Goal: Task Accomplishment & Management: Complete application form

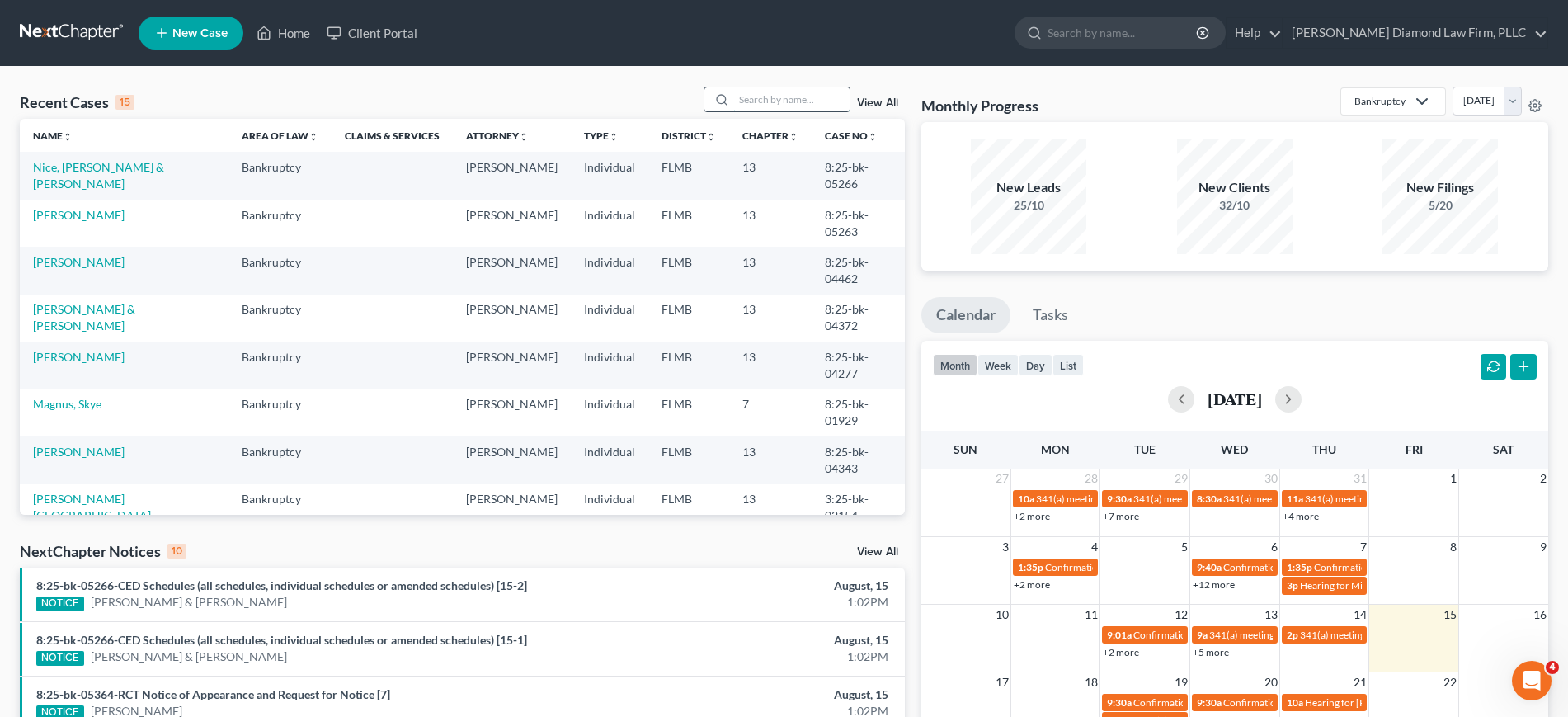
click at [794, 100] on input "search" at bounding box center [791, 99] width 115 height 24
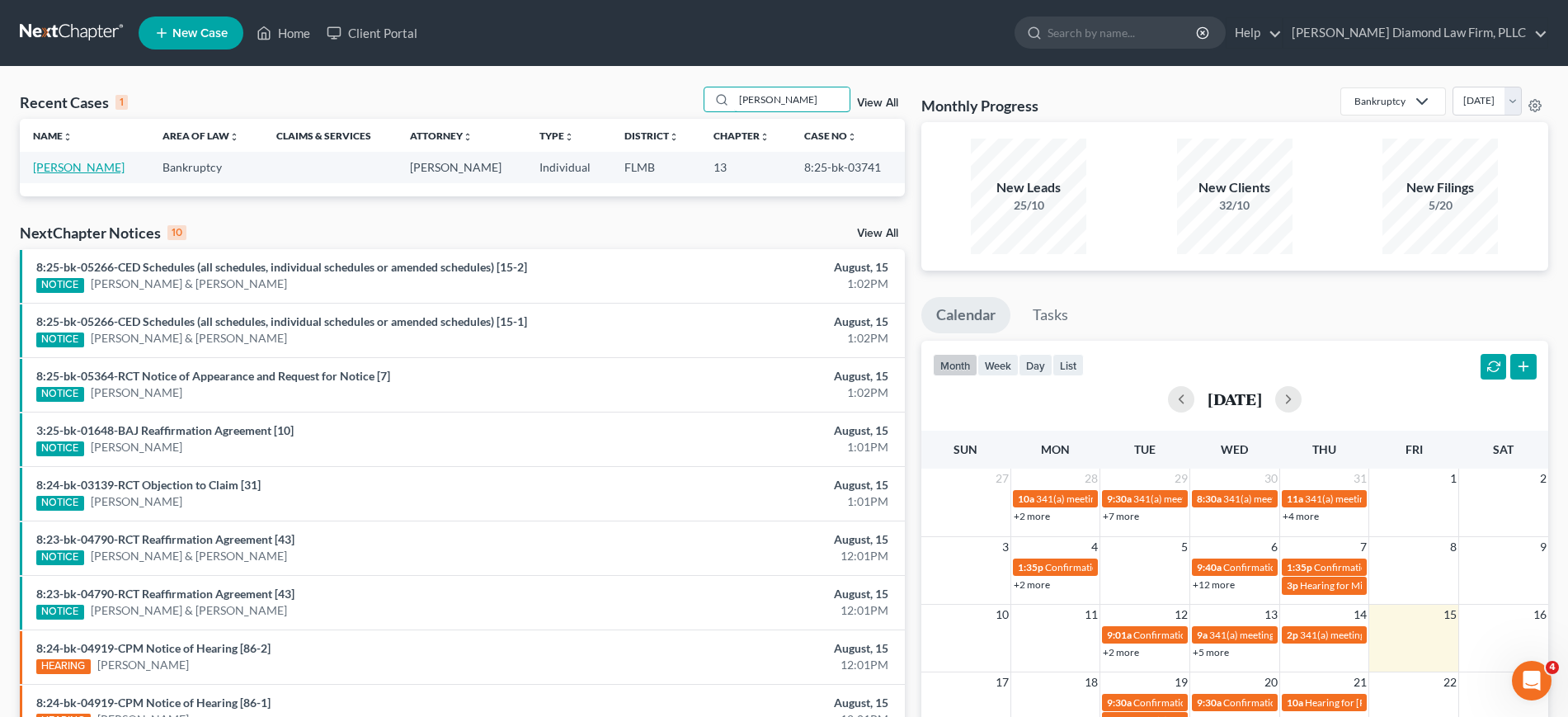
type input "[PERSON_NAME]"
click at [97, 166] on link "[PERSON_NAME]" at bounding box center [79, 167] width 92 height 14
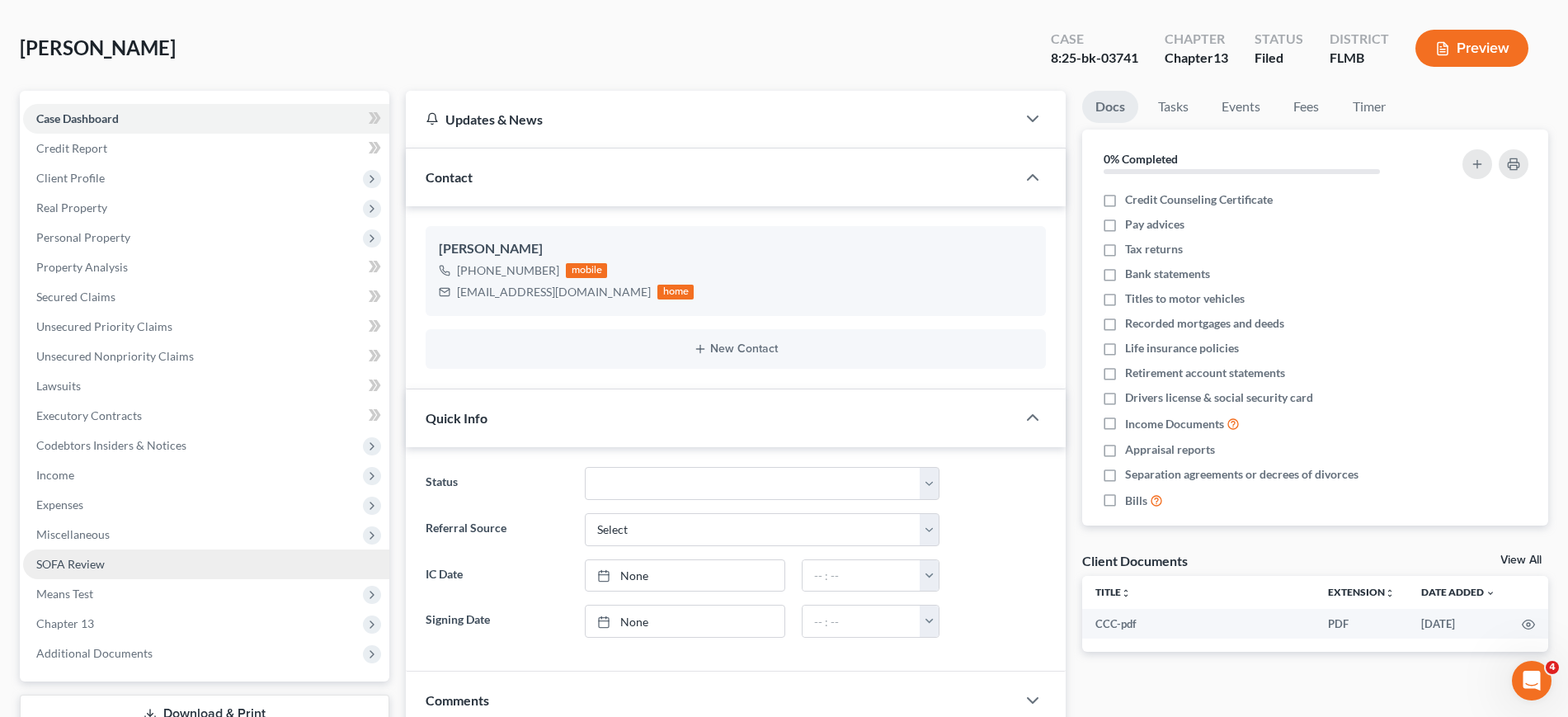
scroll to position [103, 0]
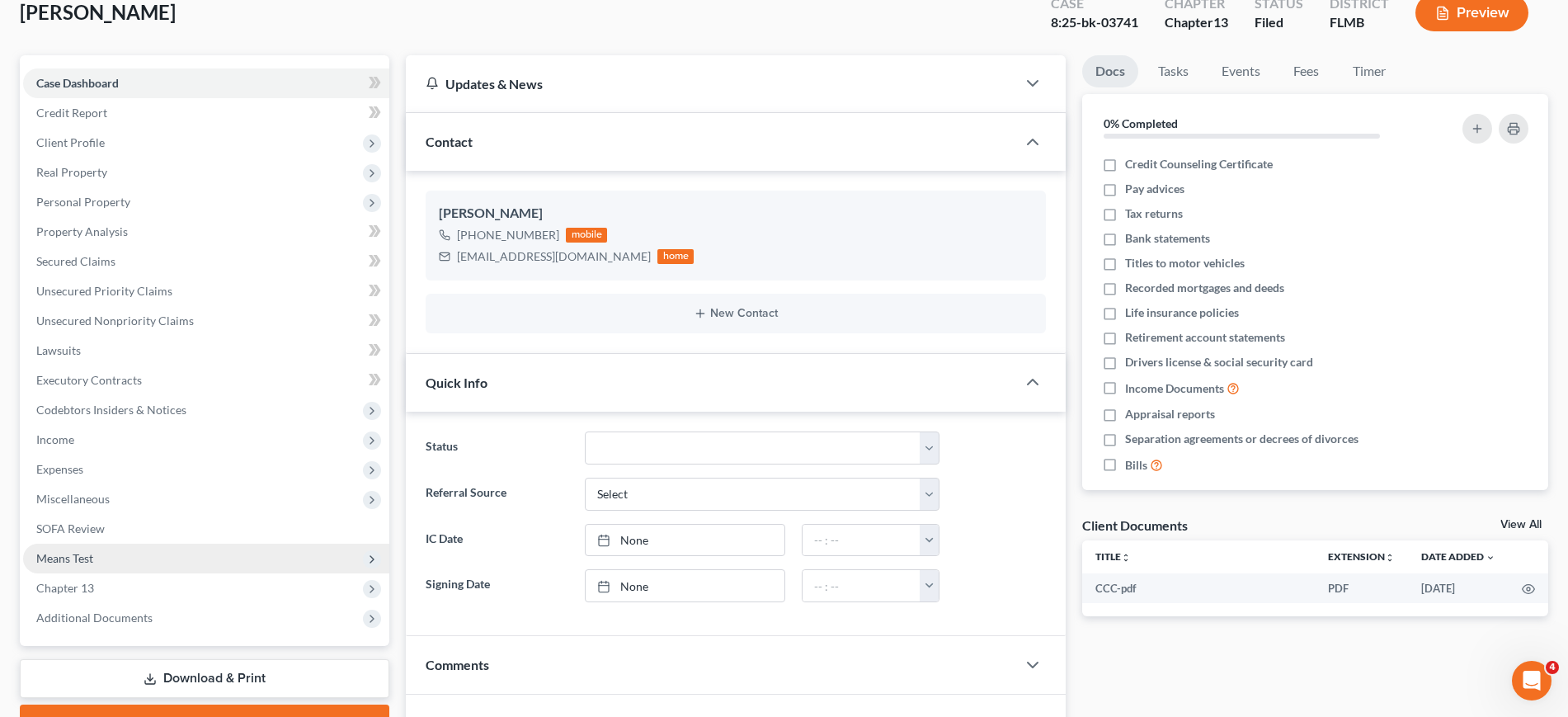
click at [101, 553] on span "Means Test" at bounding box center [206, 558] width 366 height 30
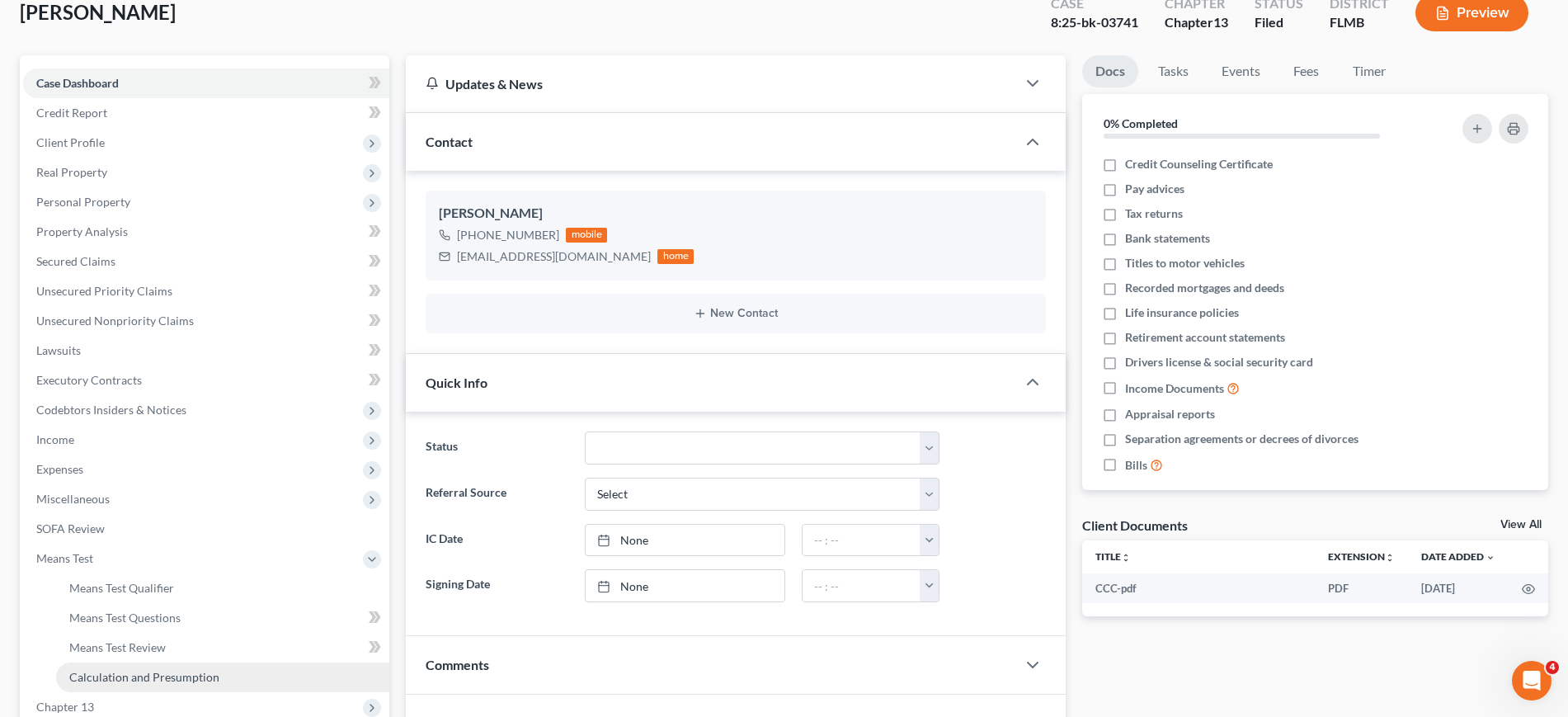
click at [213, 674] on span "Calculation and Presumption" at bounding box center [144, 677] width 150 height 14
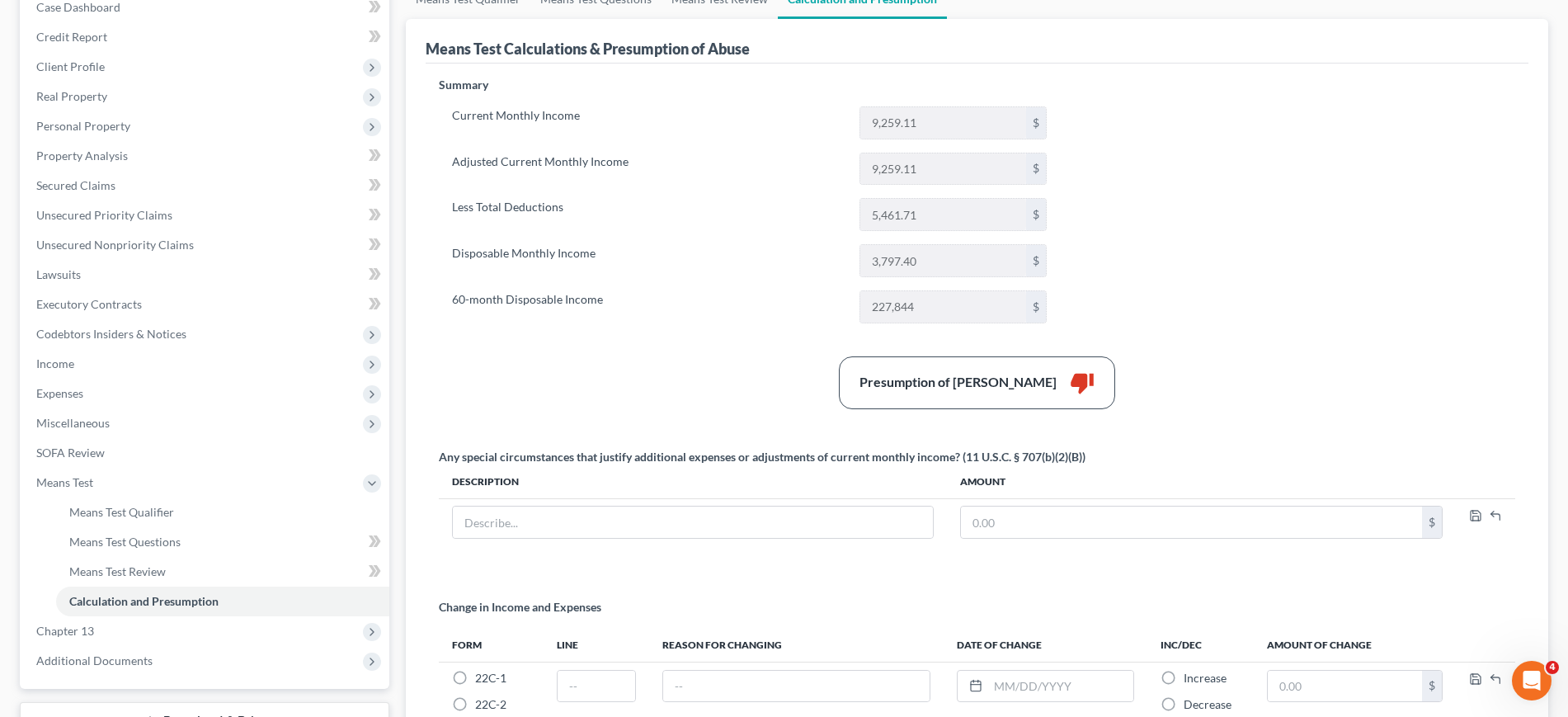
scroll to position [143, 0]
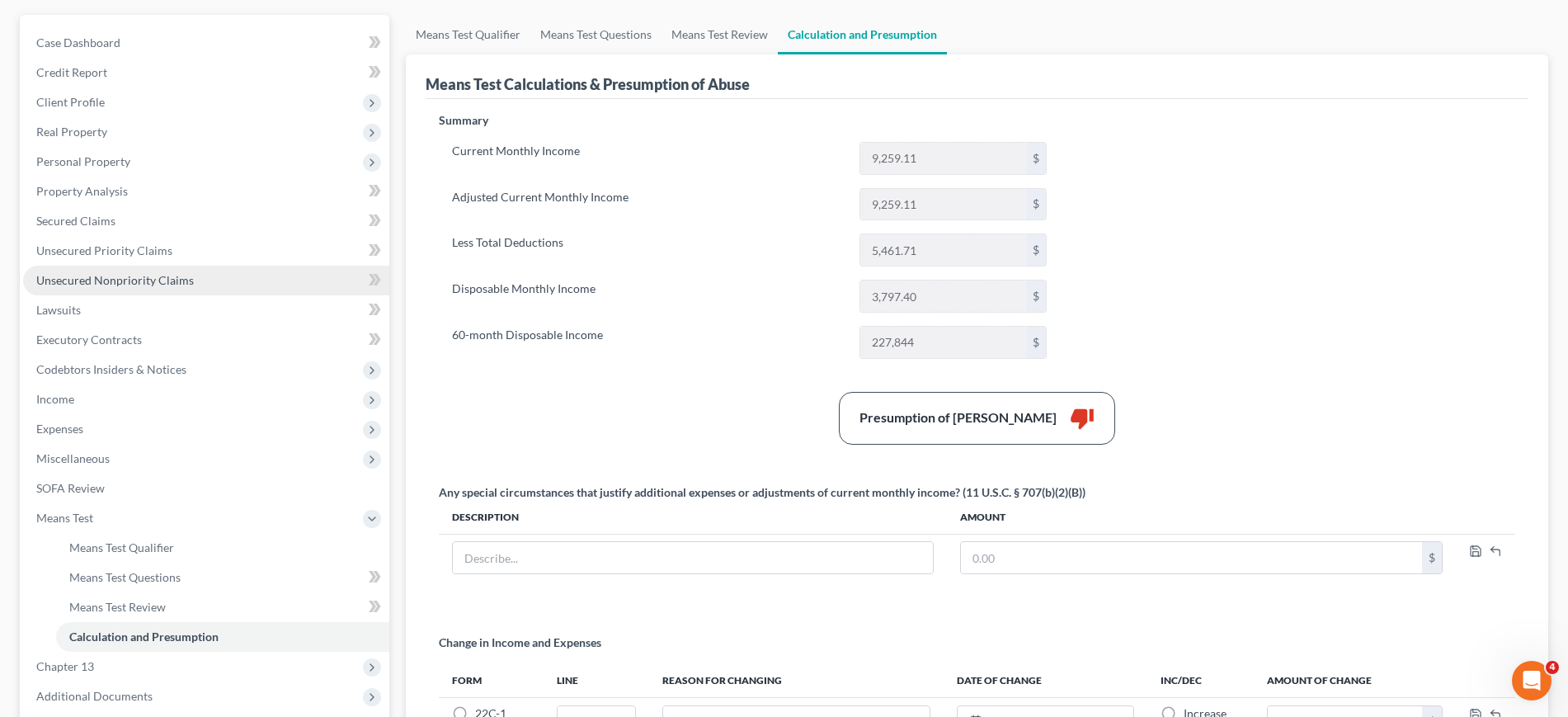
click at [95, 277] on span "Unsecured Nonpriority Claims" at bounding box center [114, 280] width 157 height 14
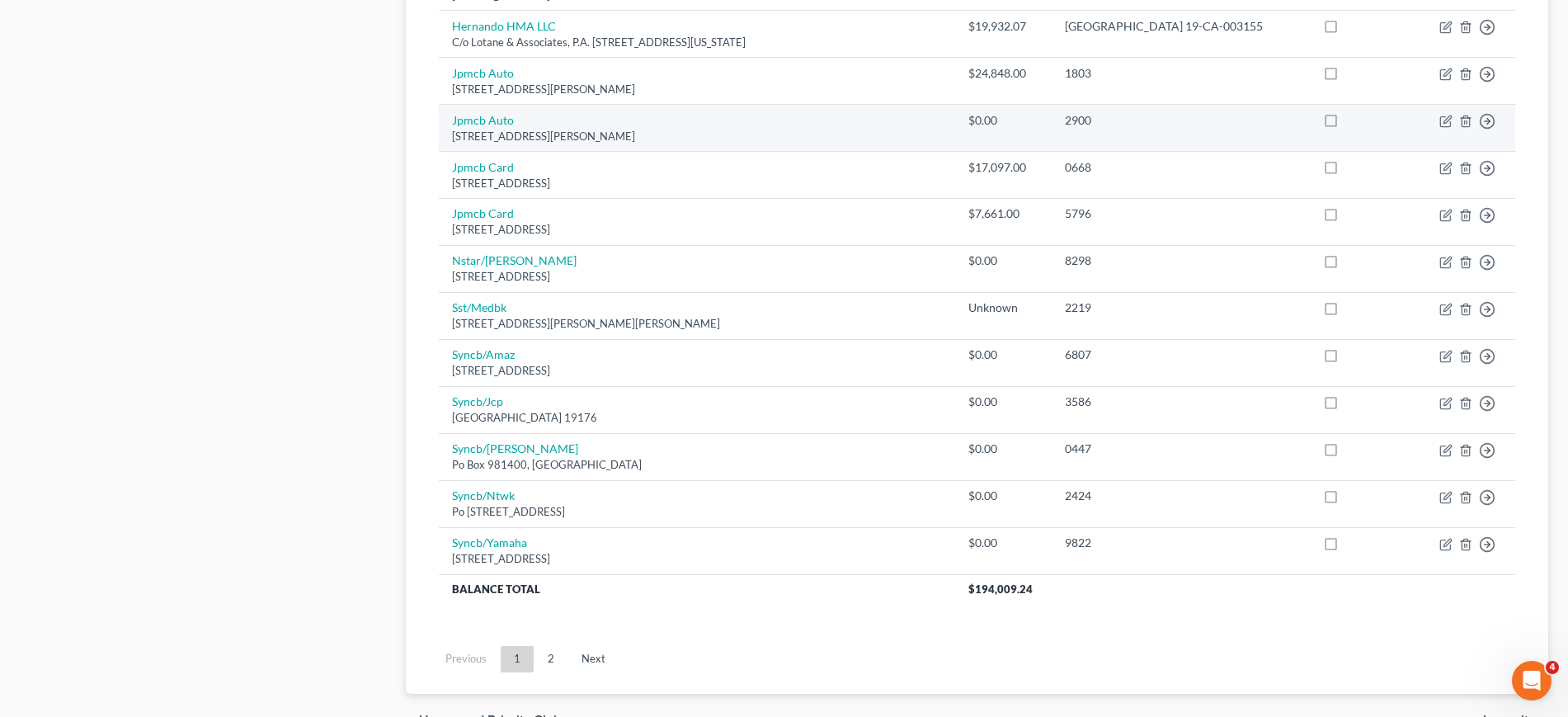
scroll to position [1134, 0]
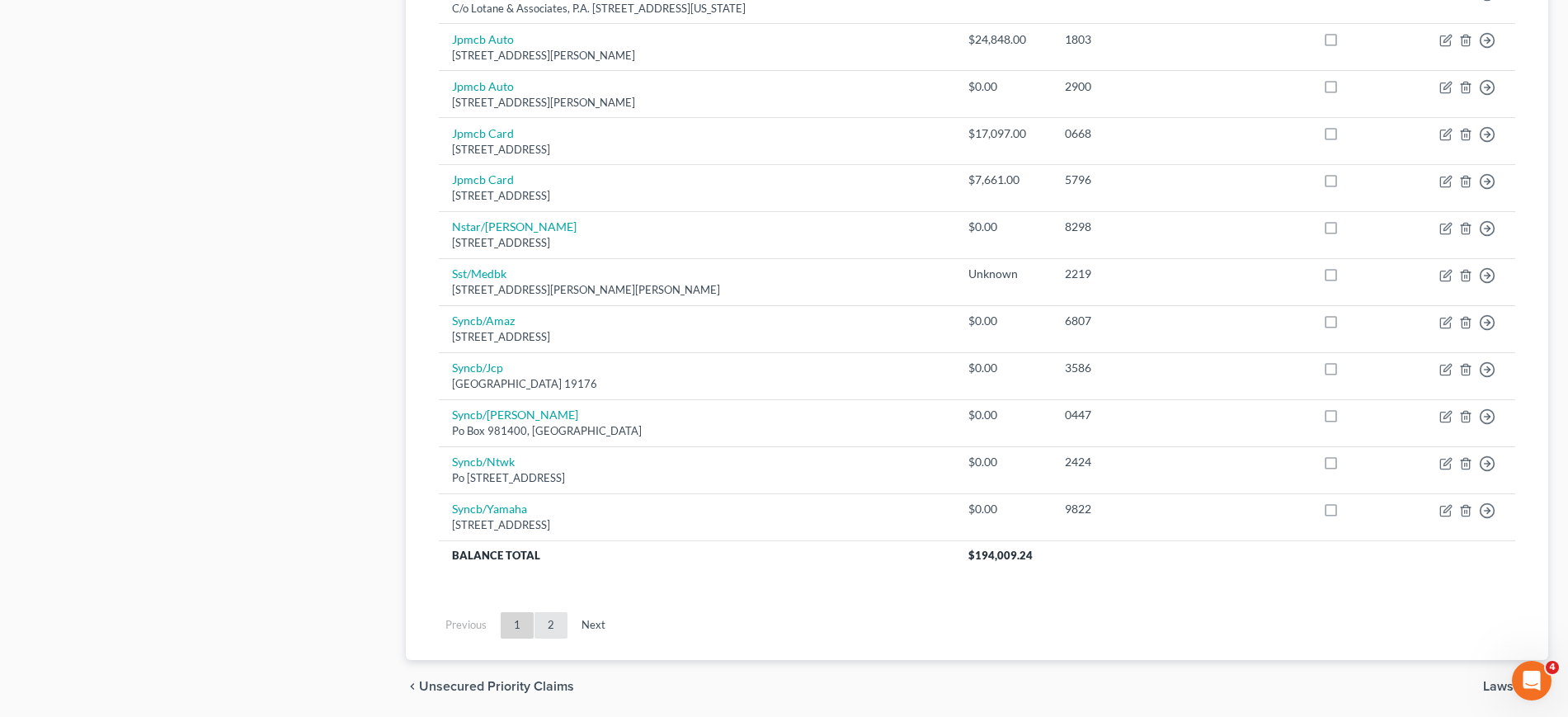
click at [552, 621] on link "2" at bounding box center [550, 625] width 33 height 26
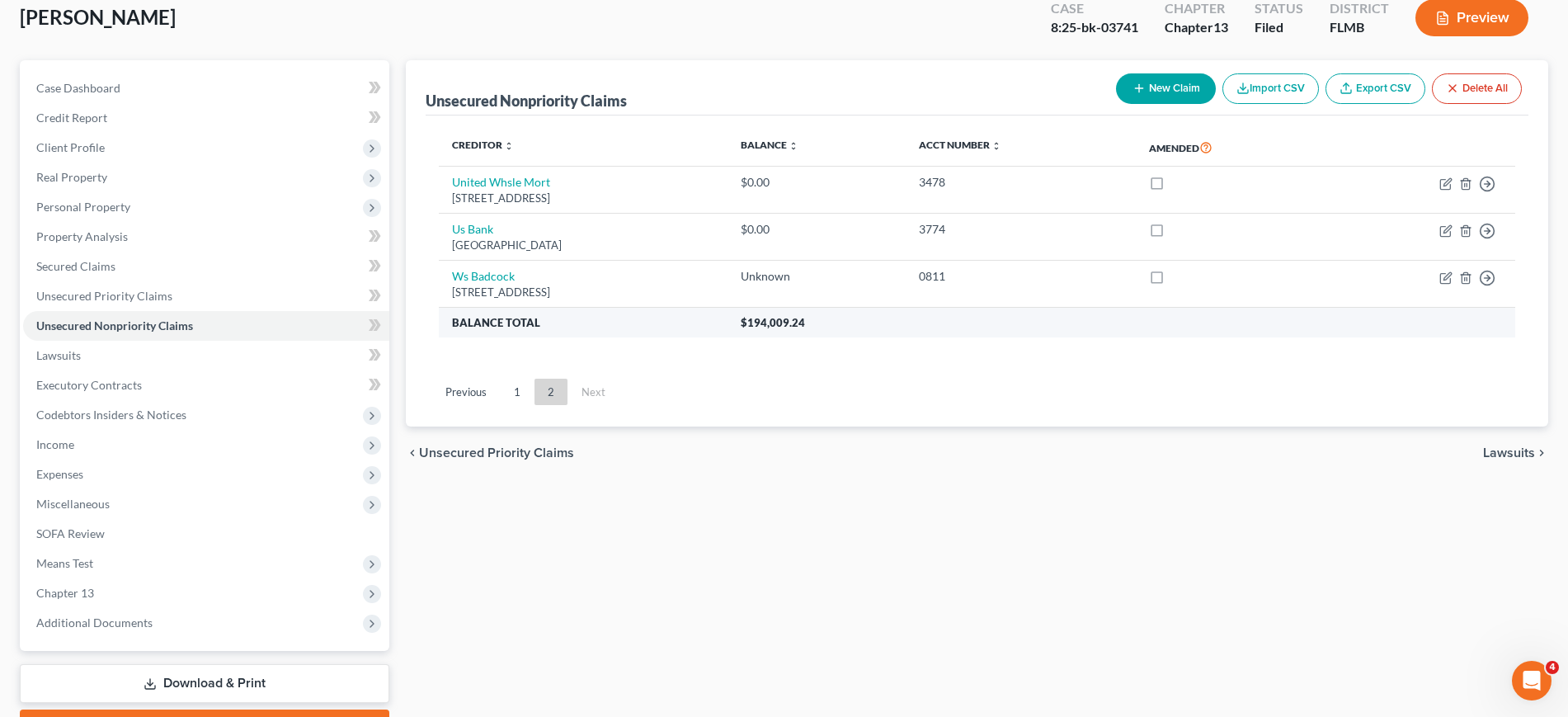
scroll to position [0, 0]
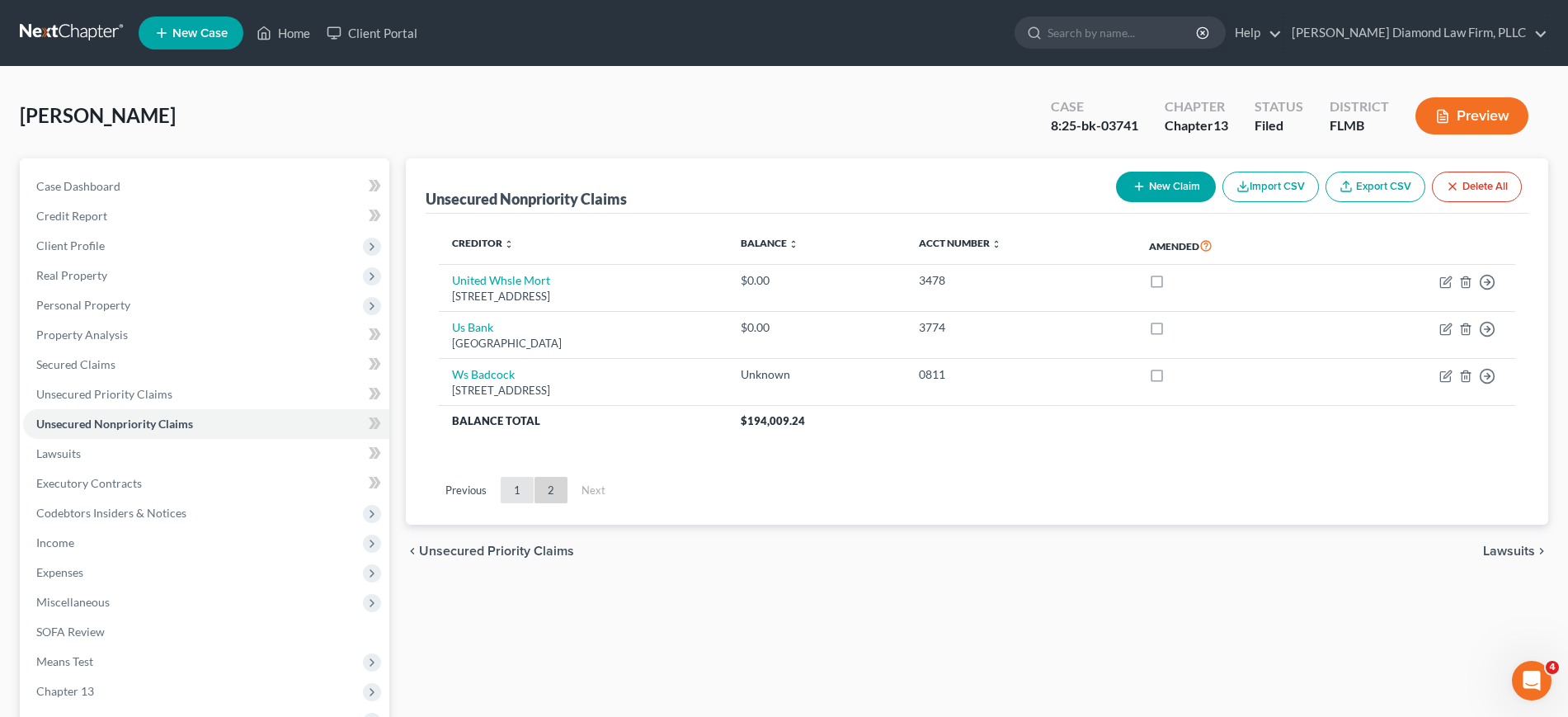
click at [511, 486] on link "1" at bounding box center [517, 490] width 33 height 26
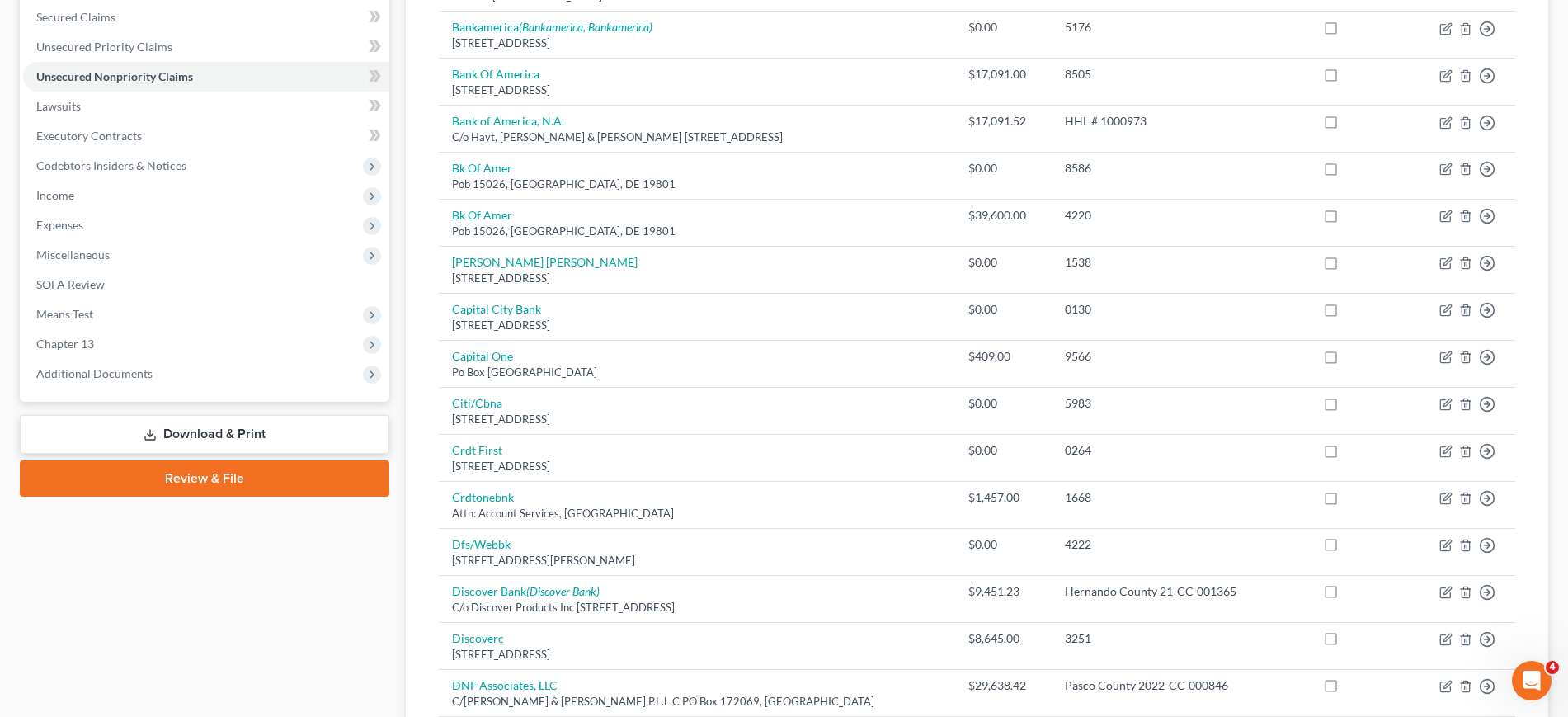
scroll to position [206, 0]
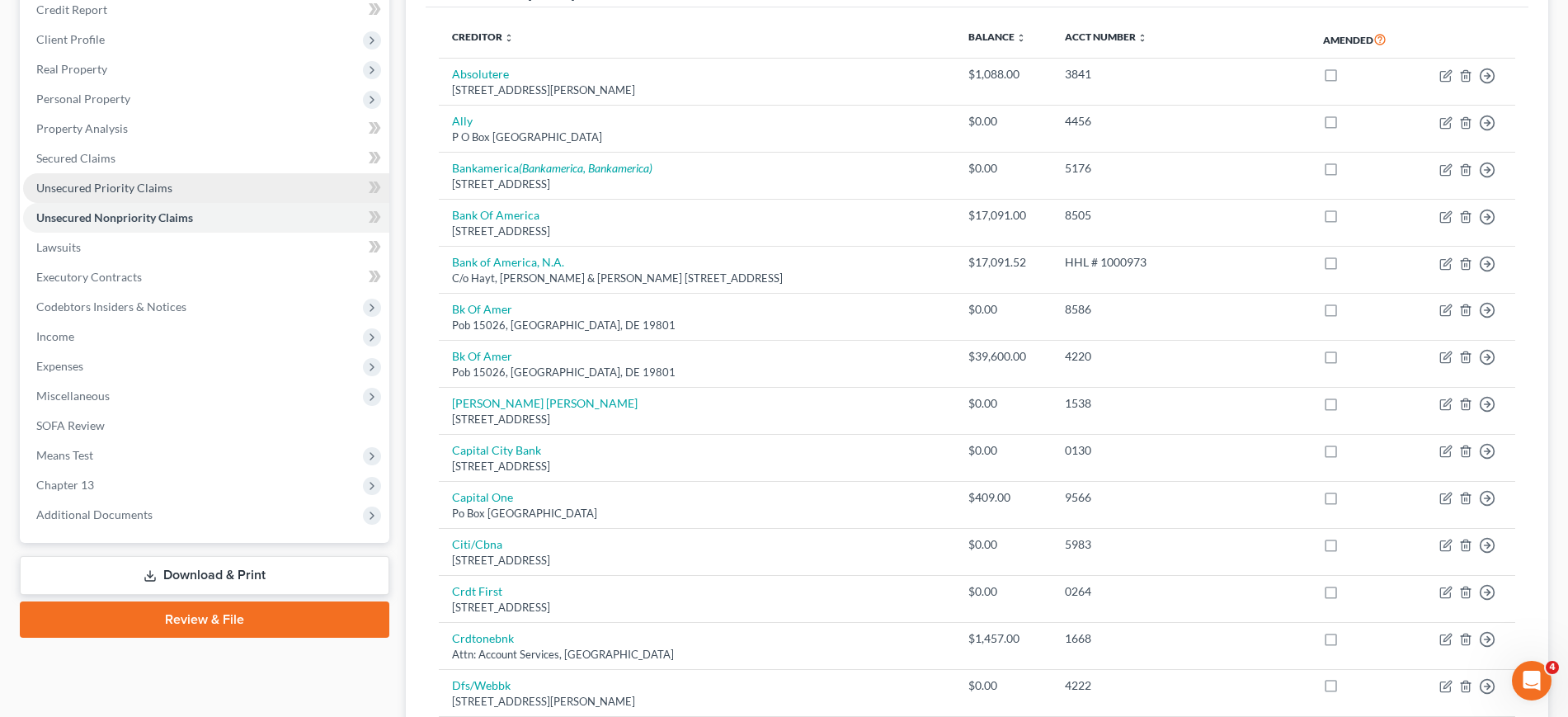
click at [162, 179] on link "Unsecured Priority Claims" at bounding box center [206, 188] width 366 height 30
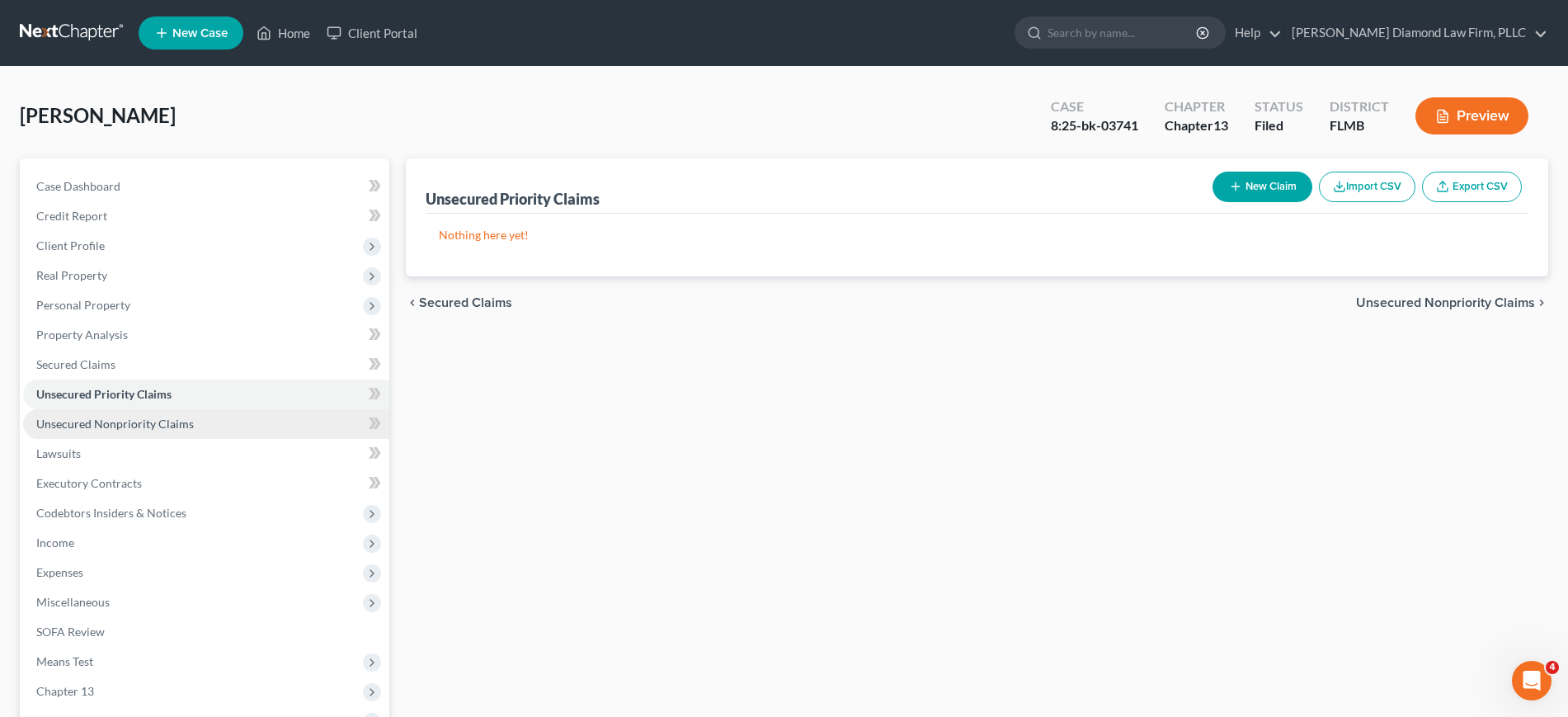
click at [230, 422] on link "Unsecured Nonpriority Claims" at bounding box center [206, 424] width 366 height 30
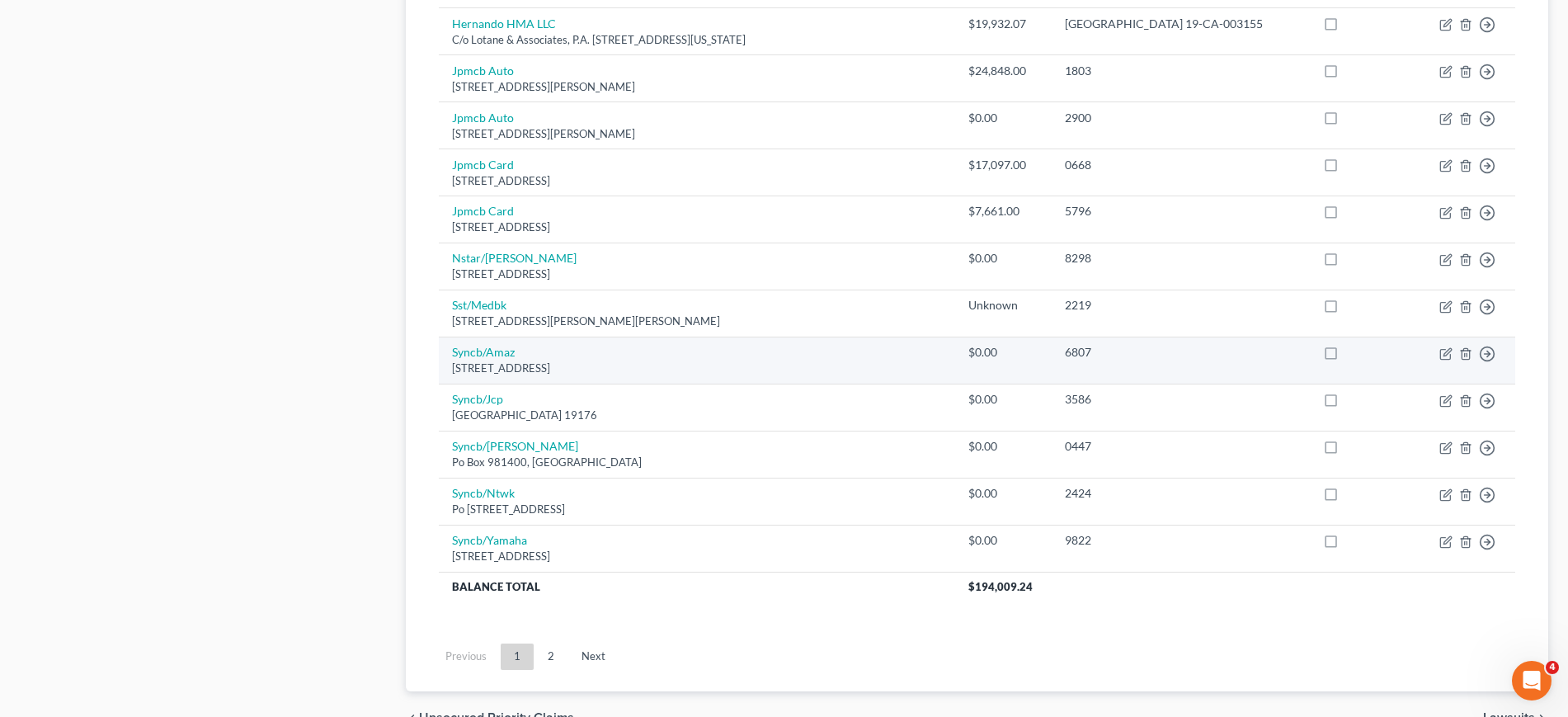
scroll to position [1134, 0]
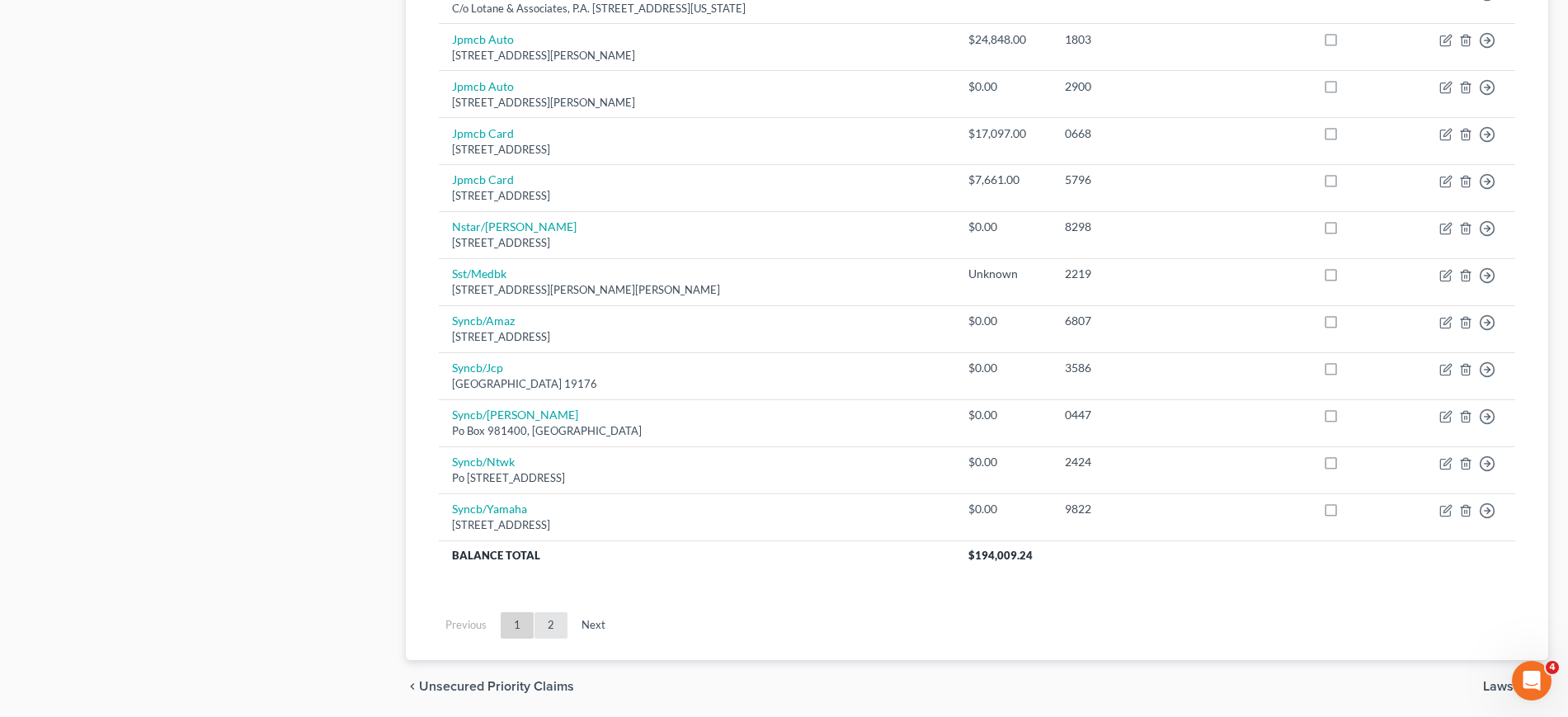
click at [563, 630] on link "2" at bounding box center [550, 625] width 33 height 26
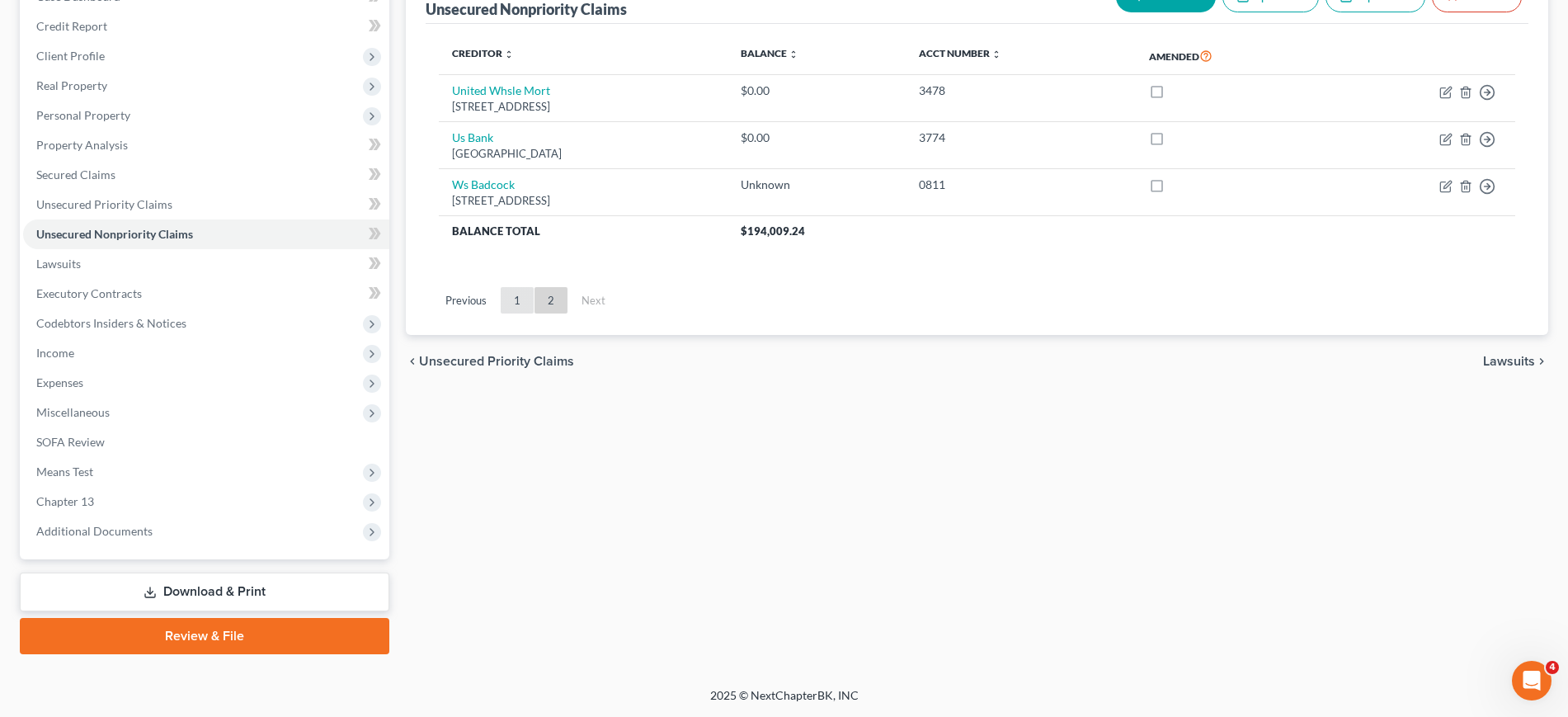
click at [511, 308] on link "1" at bounding box center [517, 300] width 33 height 26
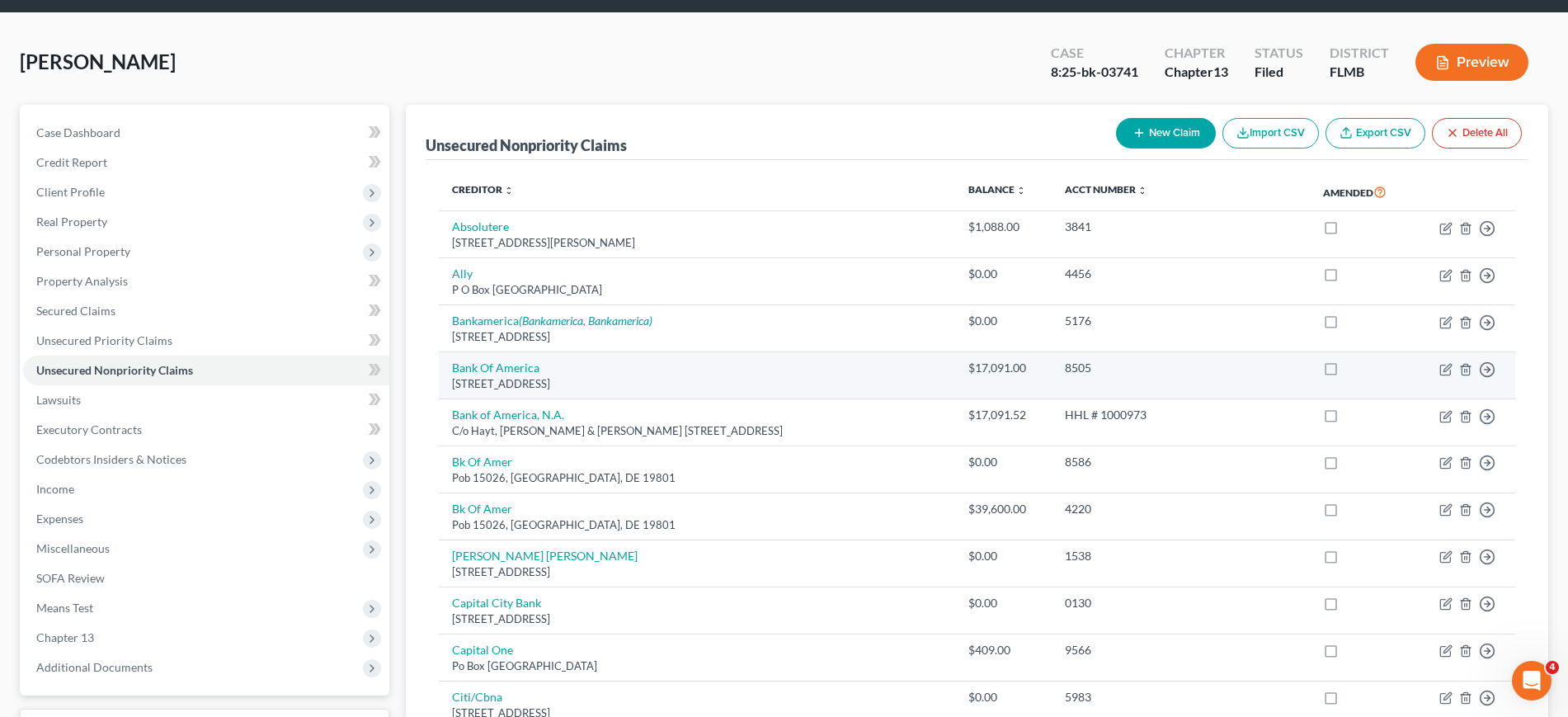
scroll to position [103, 0]
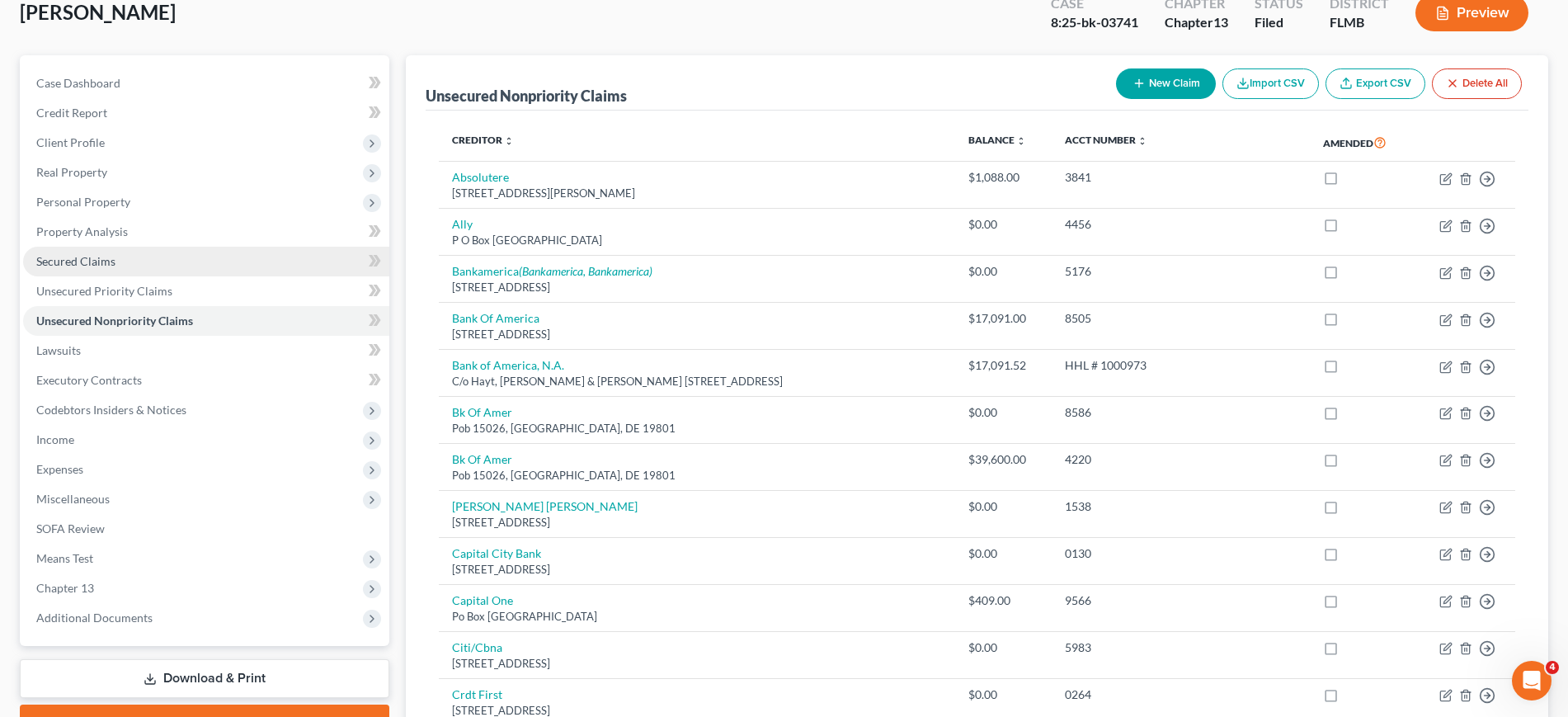
click at [101, 266] on span "Secured Claims" at bounding box center [75, 261] width 79 height 14
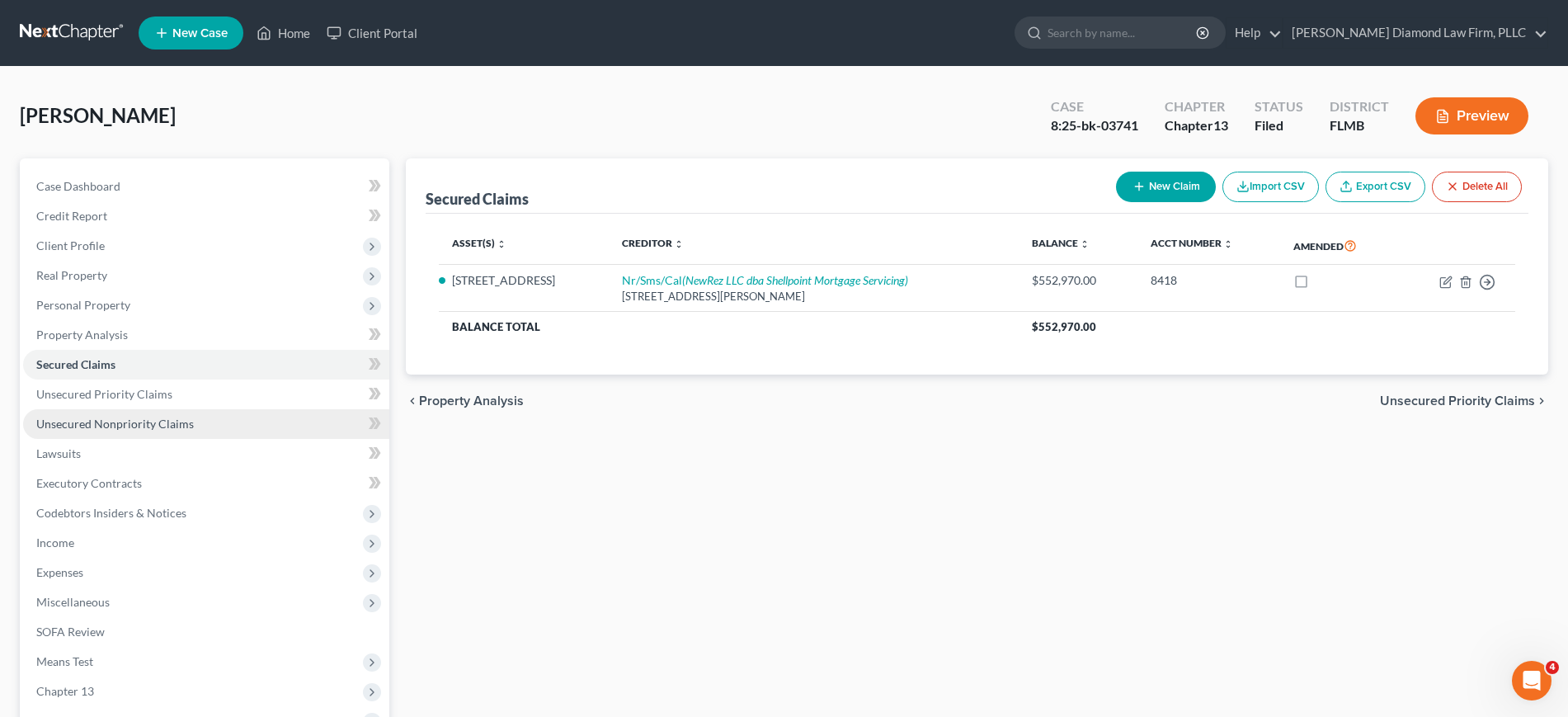
click at [128, 419] on span "Unsecured Nonpriority Claims" at bounding box center [114, 423] width 157 height 14
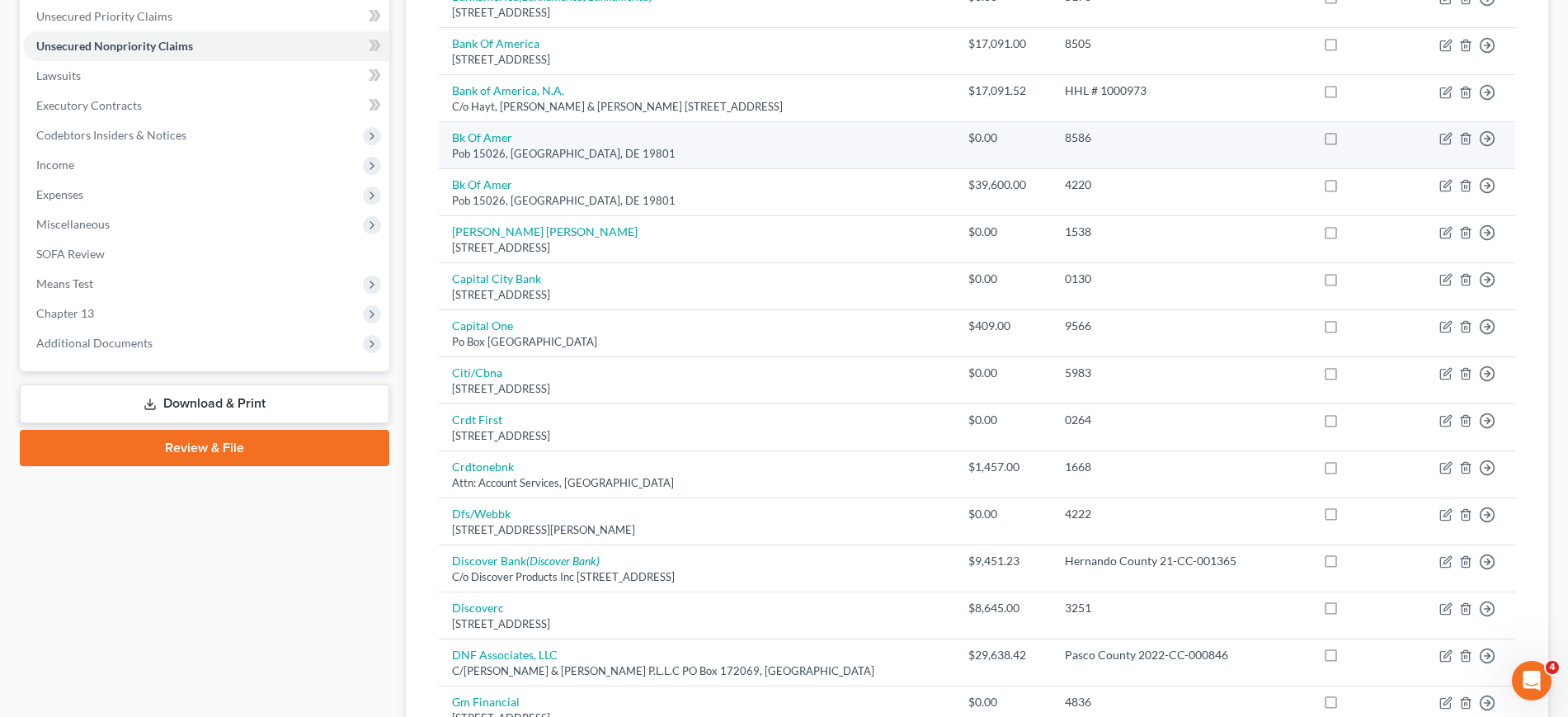
scroll to position [103, 0]
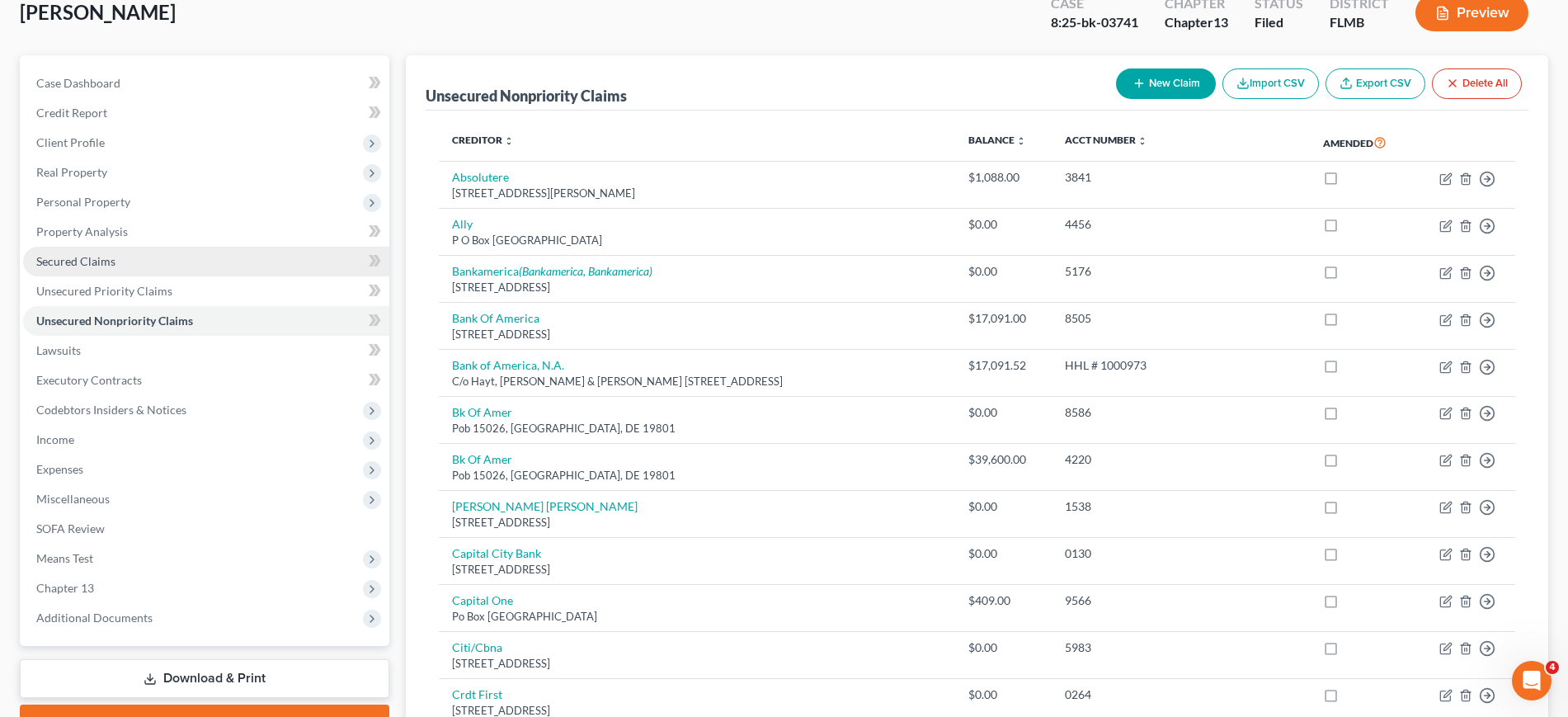
click at [109, 259] on span "Secured Claims" at bounding box center [75, 261] width 79 height 14
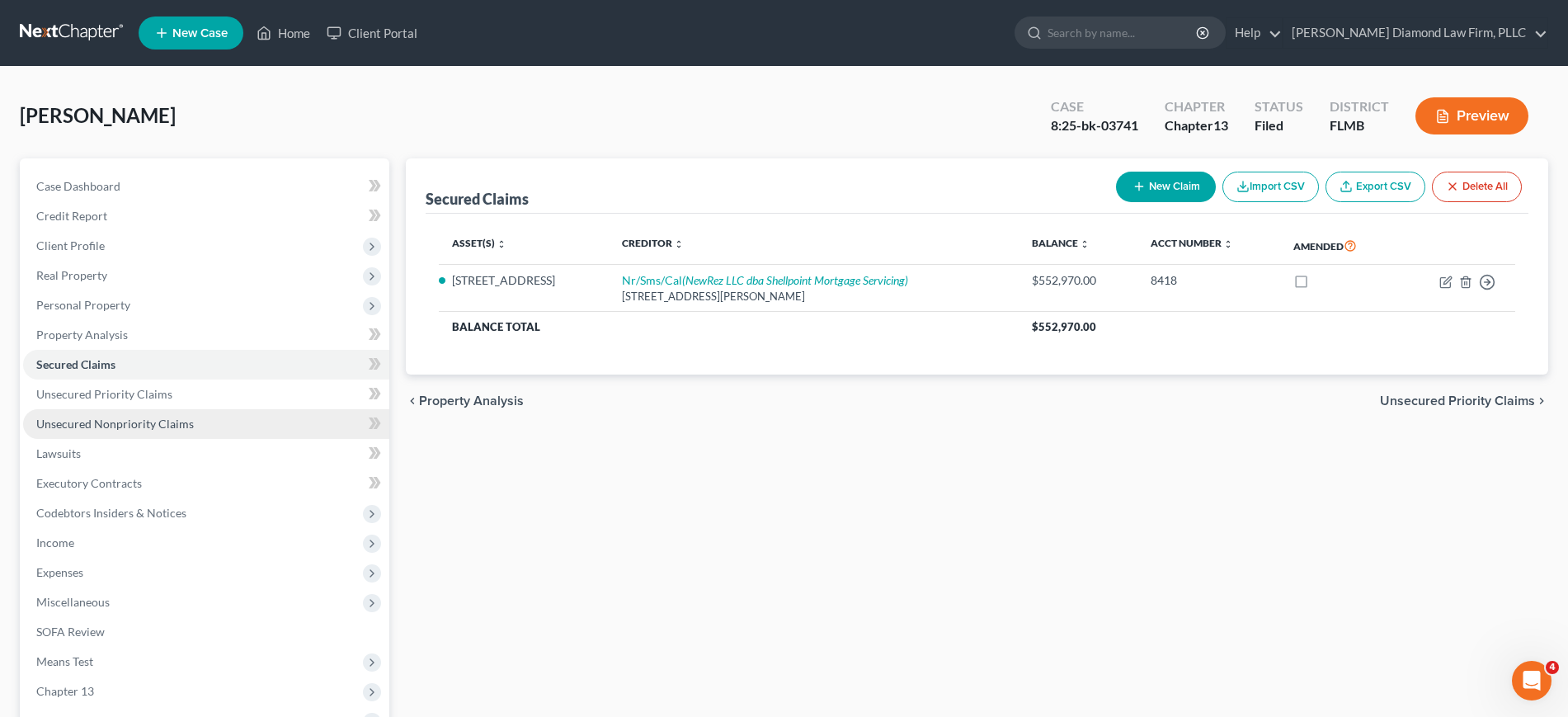
click at [171, 425] on span "Unsecured Nonpriority Claims" at bounding box center [114, 423] width 157 height 14
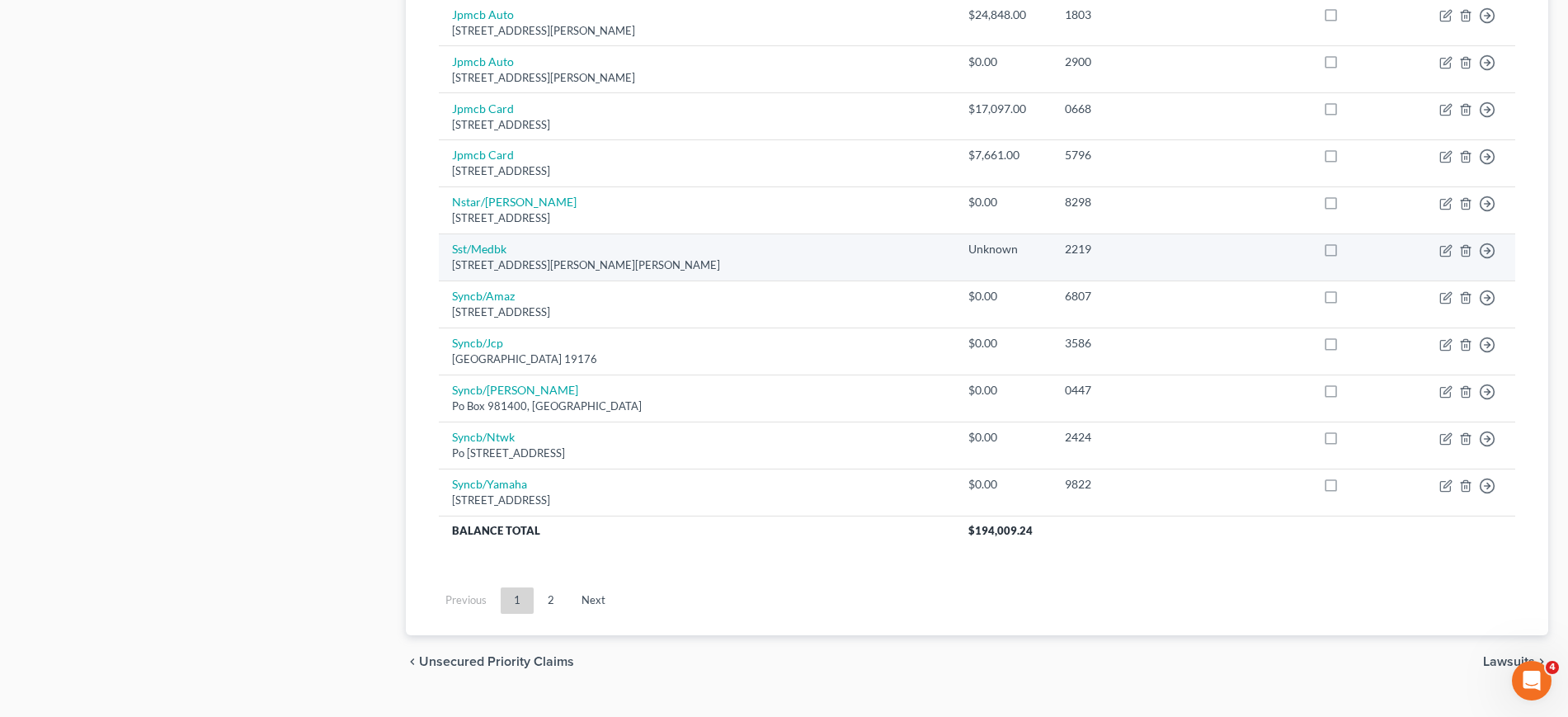
scroll to position [1192, 0]
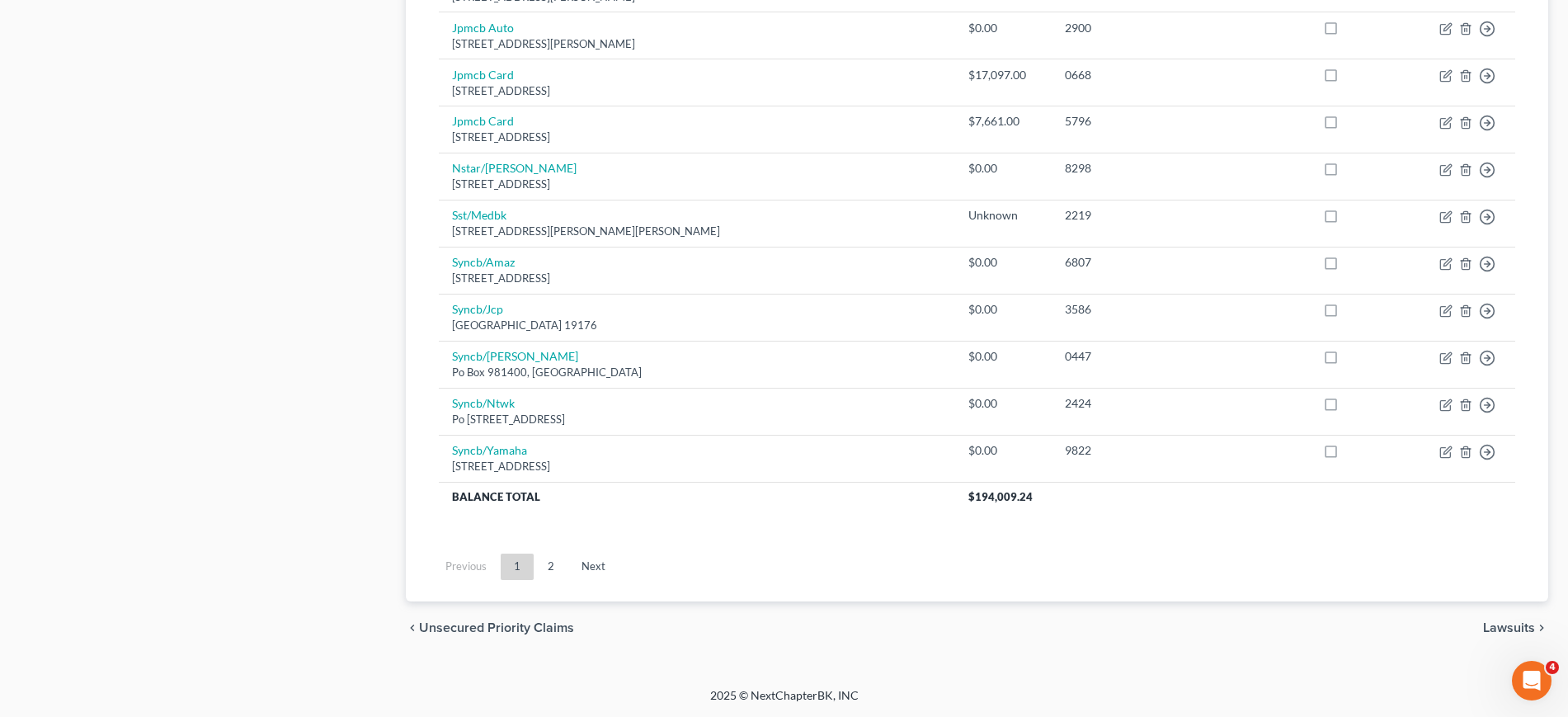
click at [550, 556] on link "2" at bounding box center [550, 566] width 33 height 26
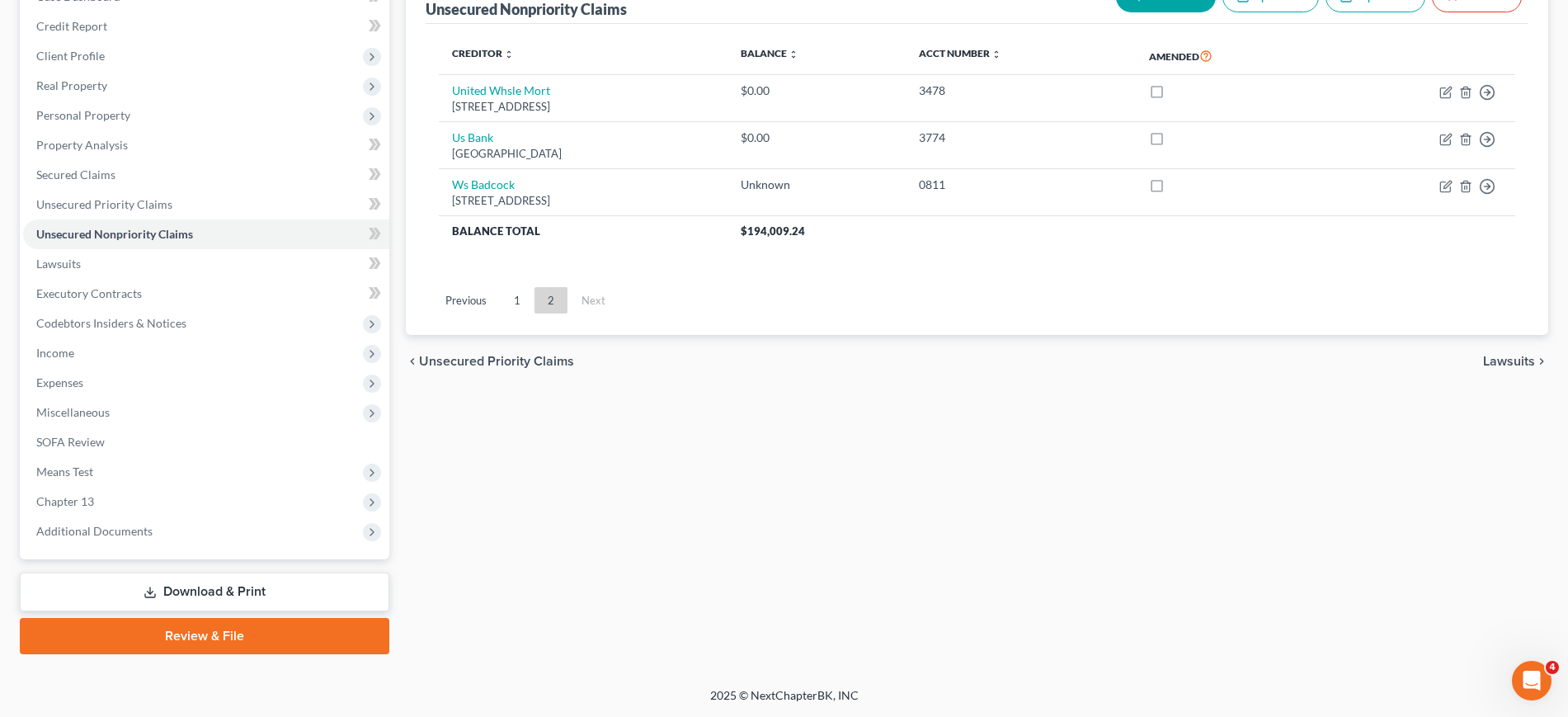
scroll to position [190, 0]
click at [503, 293] on link "1" at bounding box center [517, 300] width 33 height 26
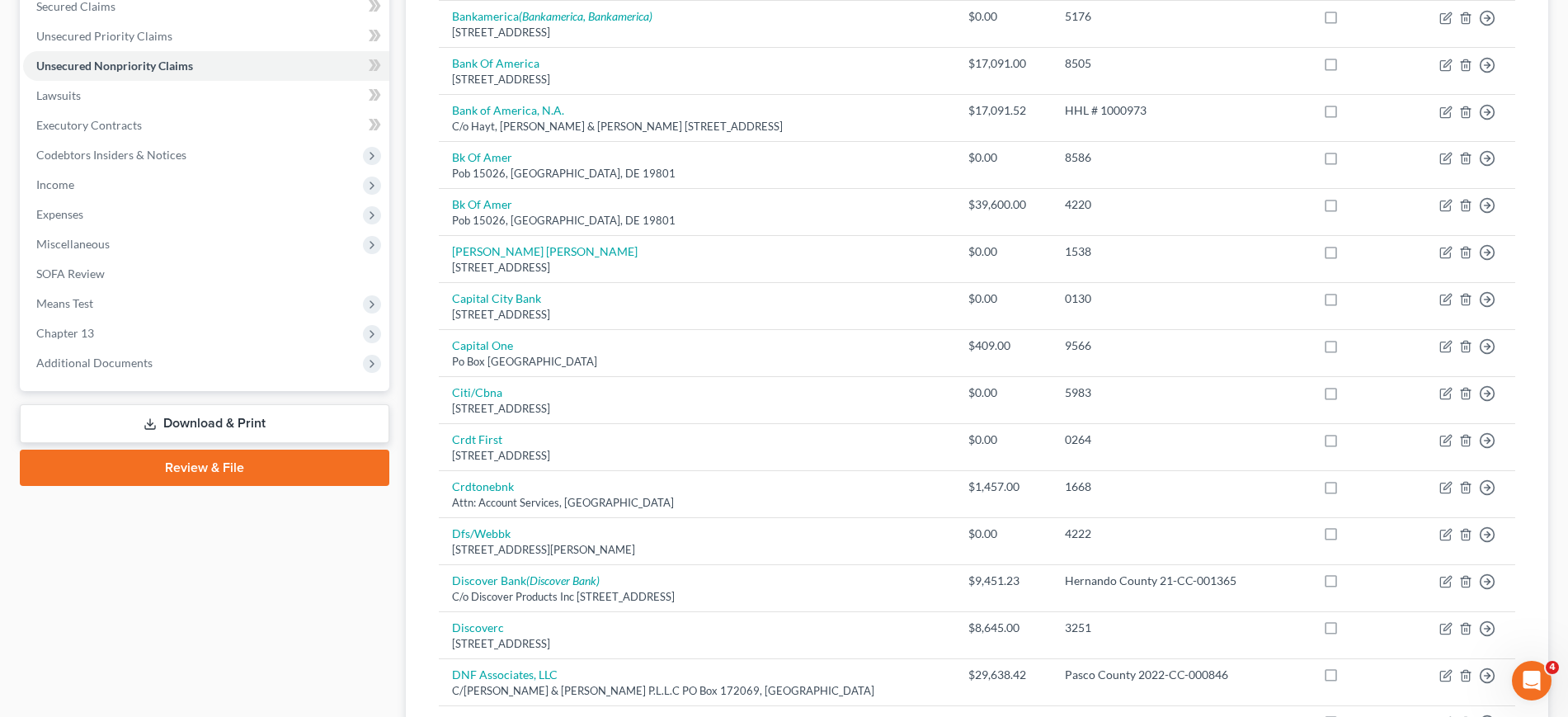
scroll to position [412, 0]
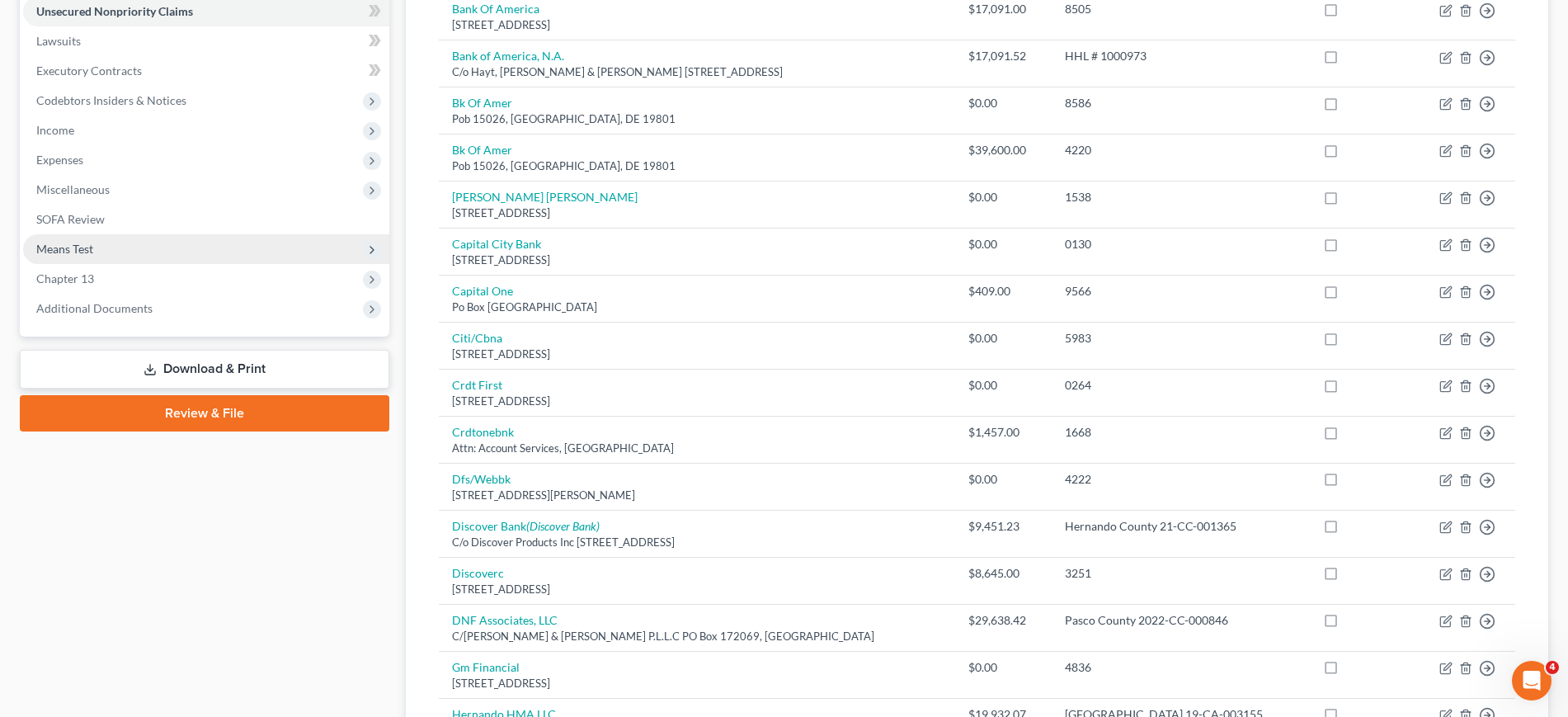
click at [102, 249] on span "Means Test" at bounding box center [206, 249] width 366 height 30
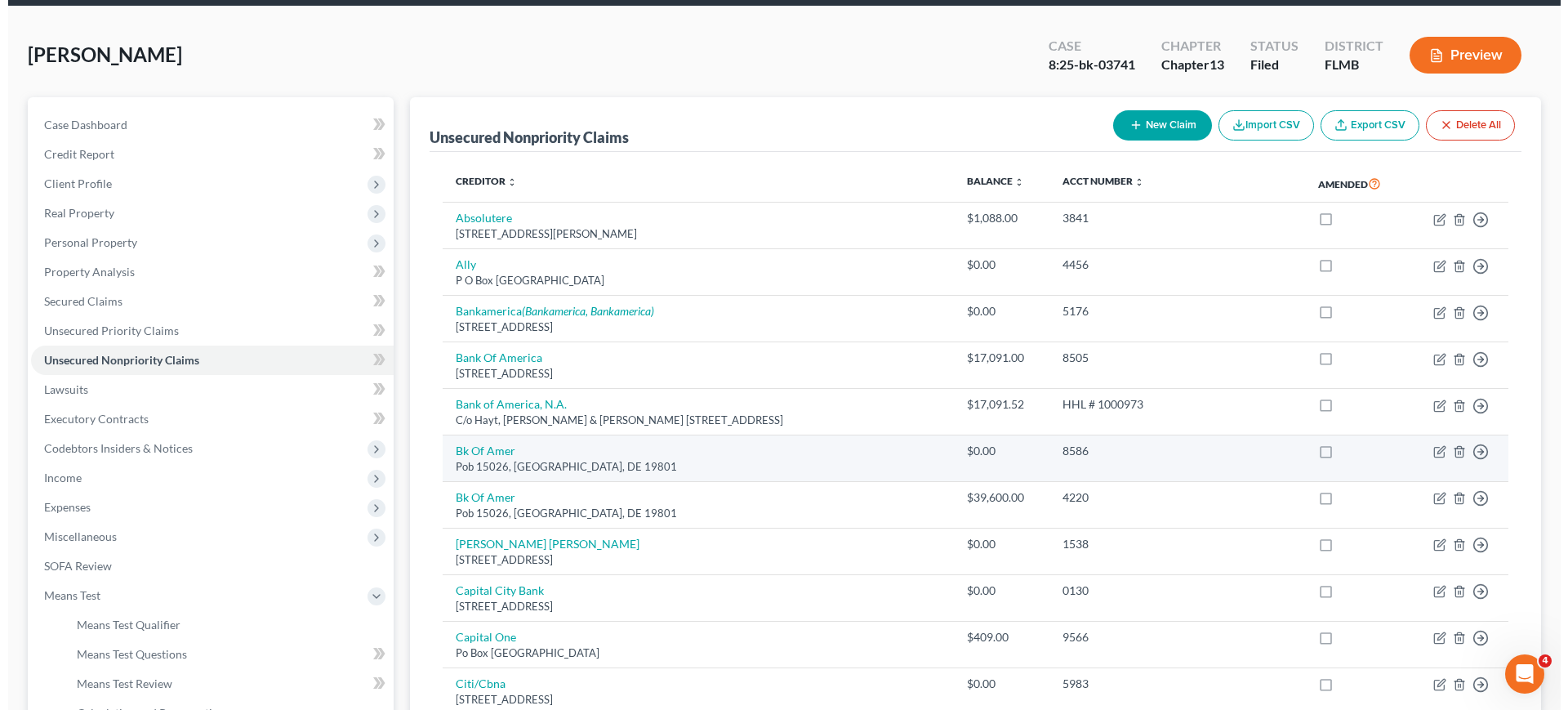
scroll to position [0, 0]
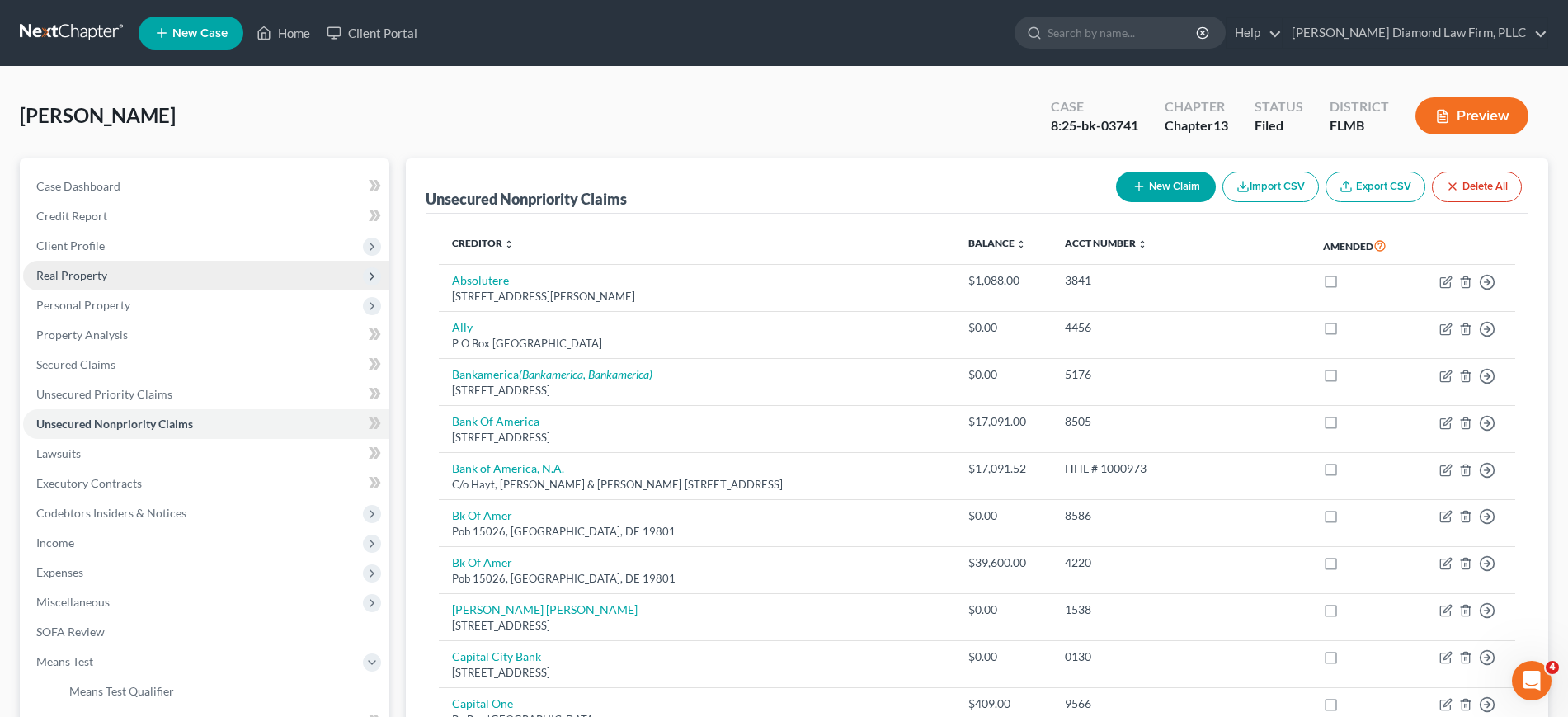
click at [121, 280] on span "Real Property" at bounding box center [206, 276] width 366 height 30
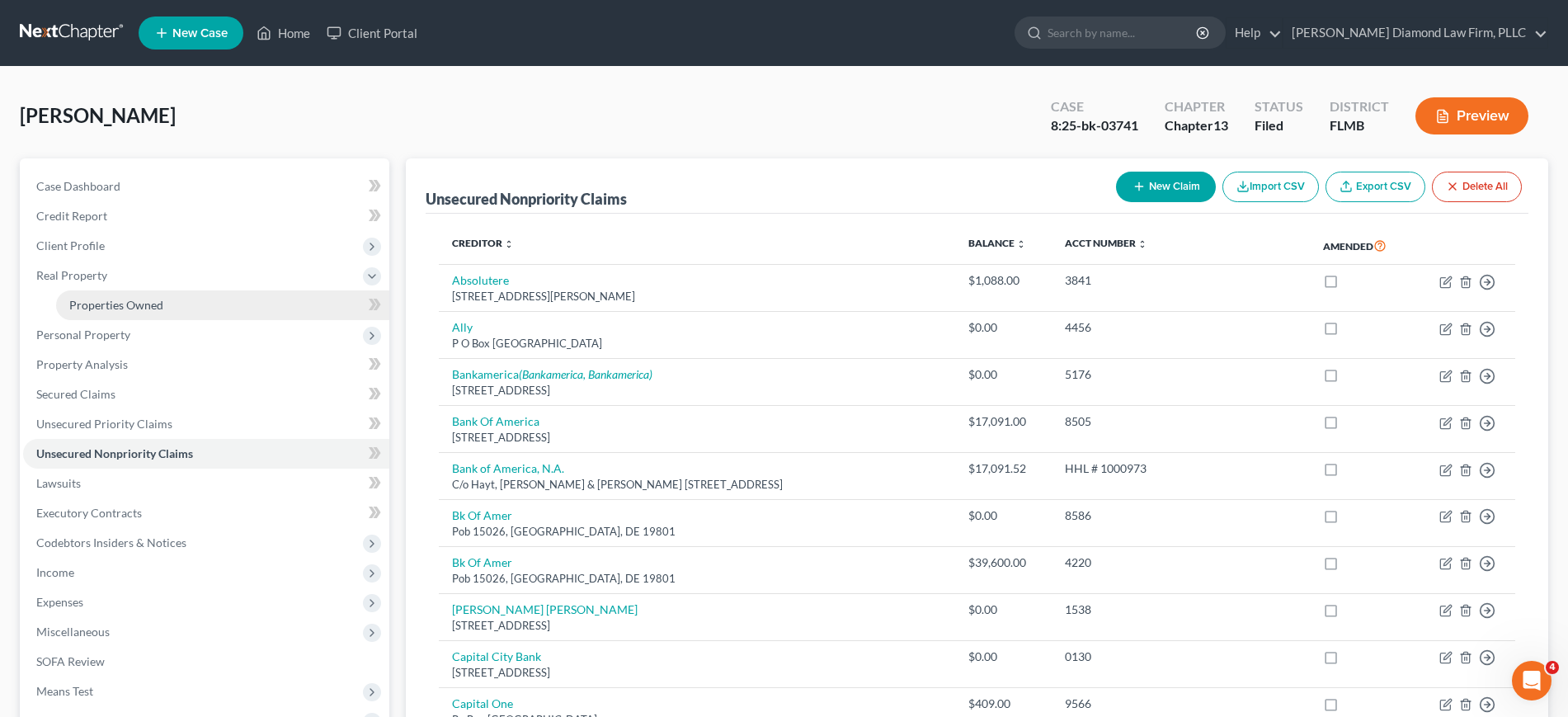
click at [134, 307] on span "Properties Owned" at bounding box center [116, 305] width 94 height 14
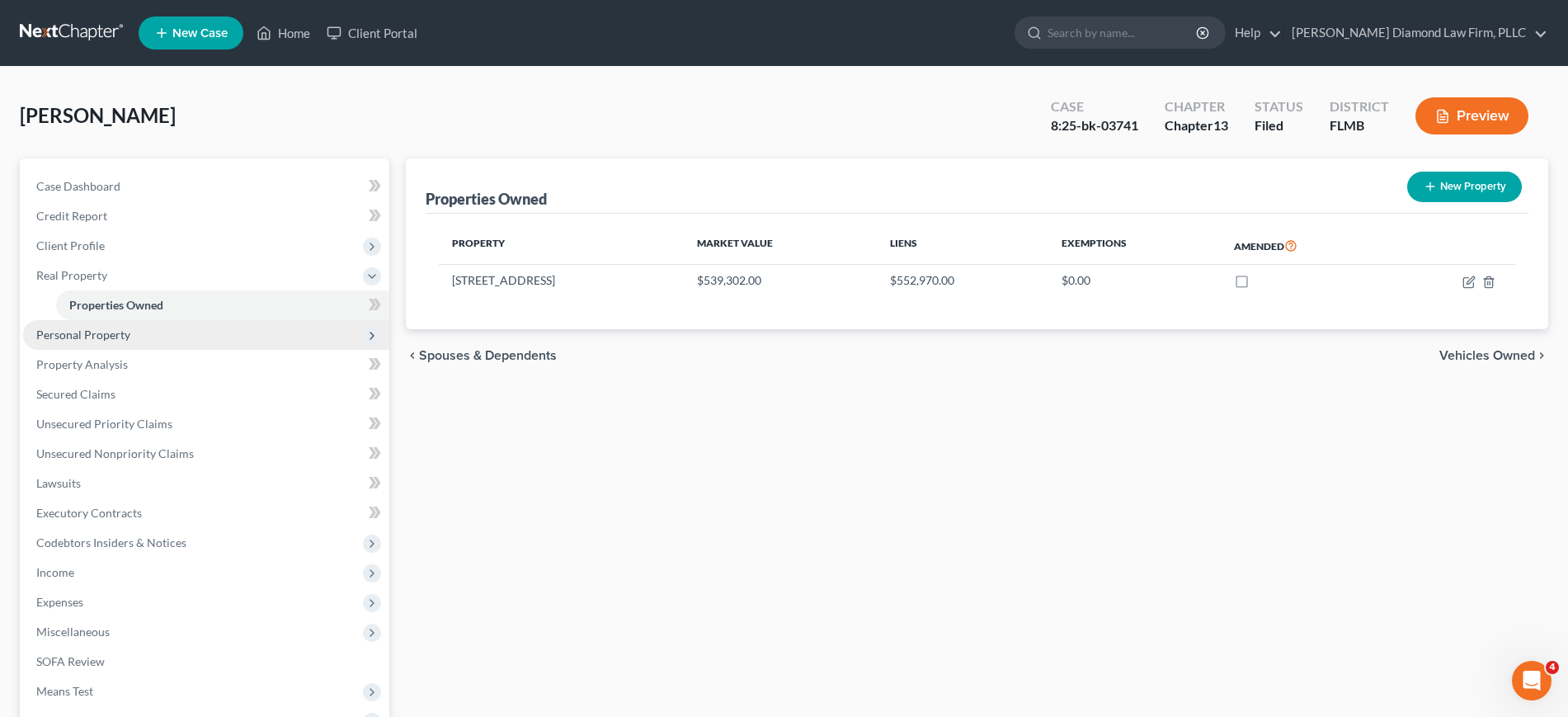
click at [147, 348] on span "Personal Property" at bounding box center [206, 335] width 366 height 30
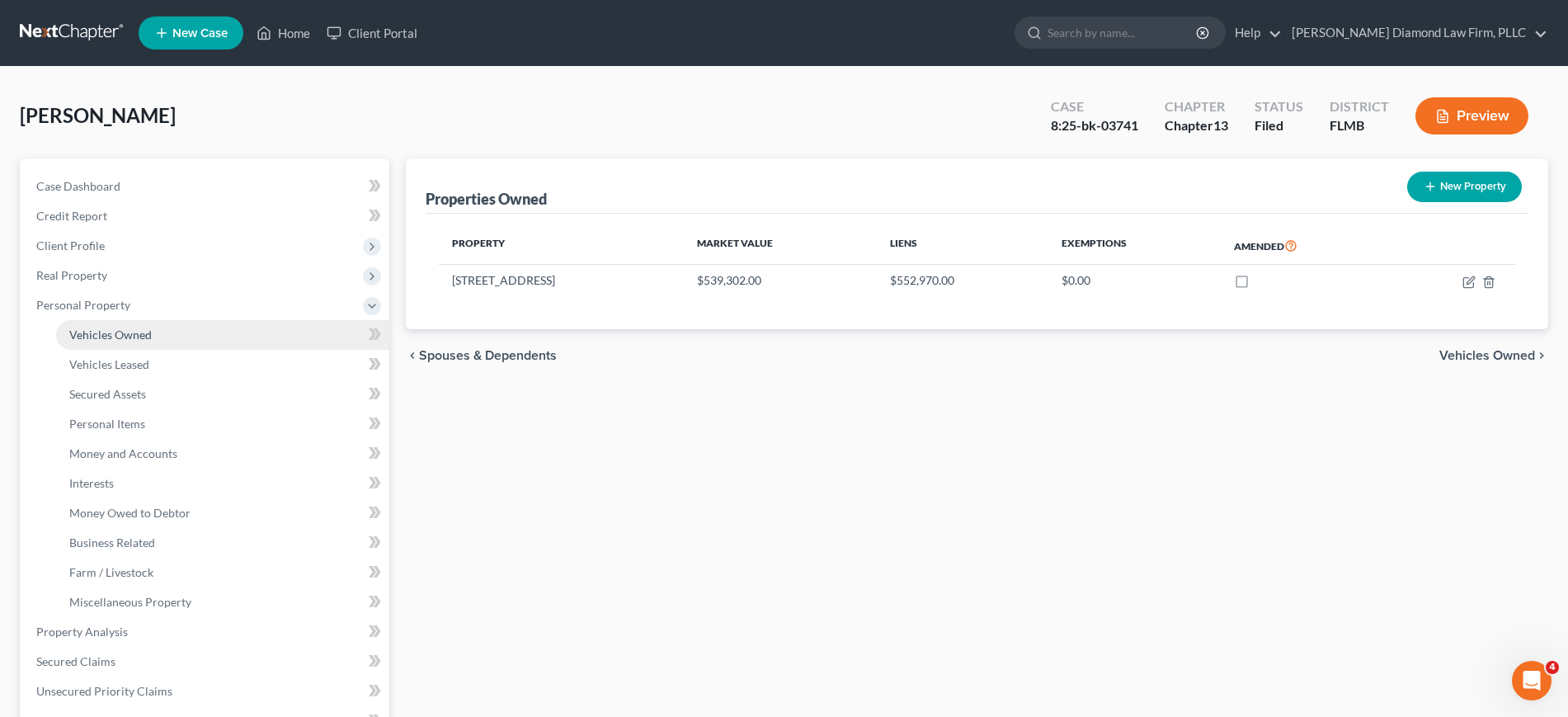
click at [153, 332] on link "Vehicles Owned" at bounding box center [222, 335] width 333 height 30
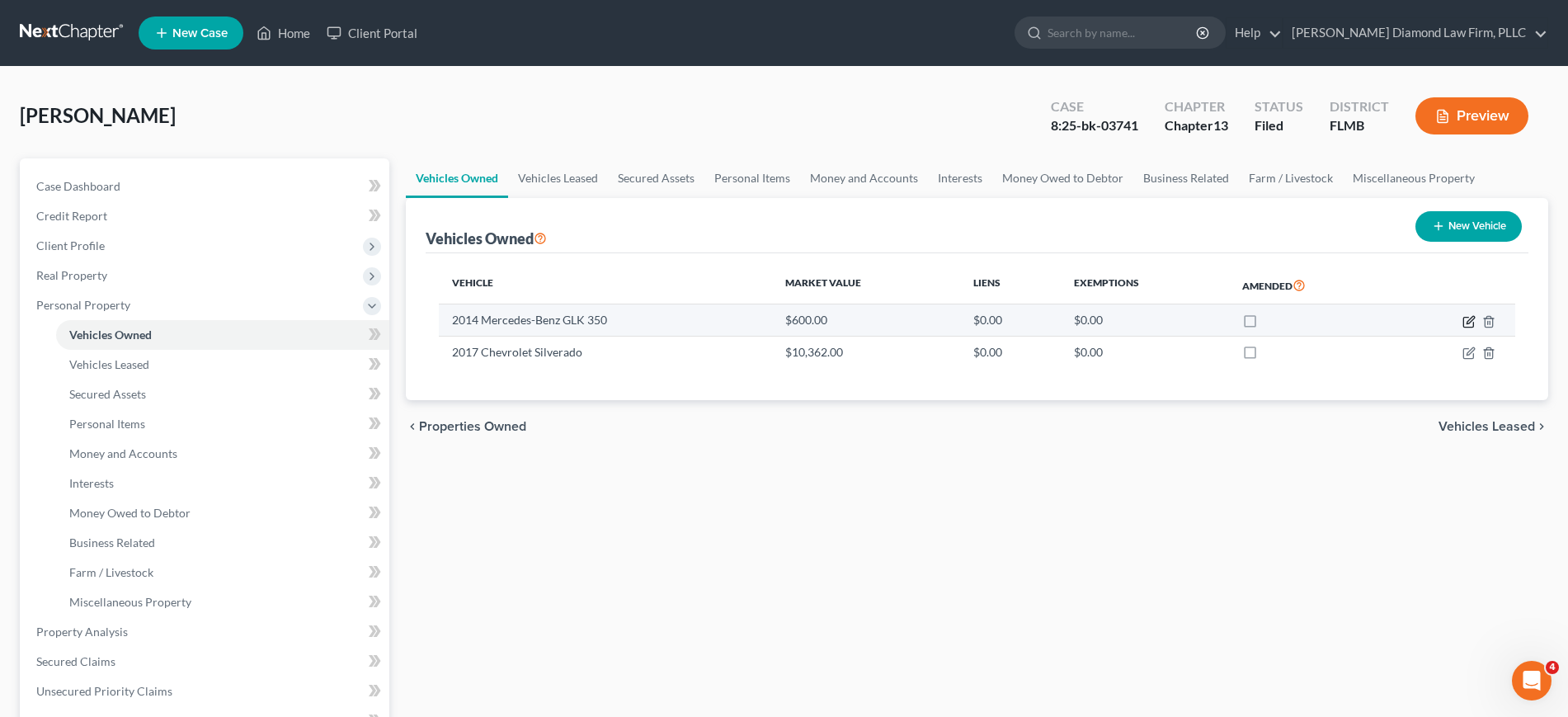
click at [1470, 323] on icon "button" at bounding box center [1468, 321] width 13 height 13
select select "0"
select select "12"
select select "4"
select select "0"
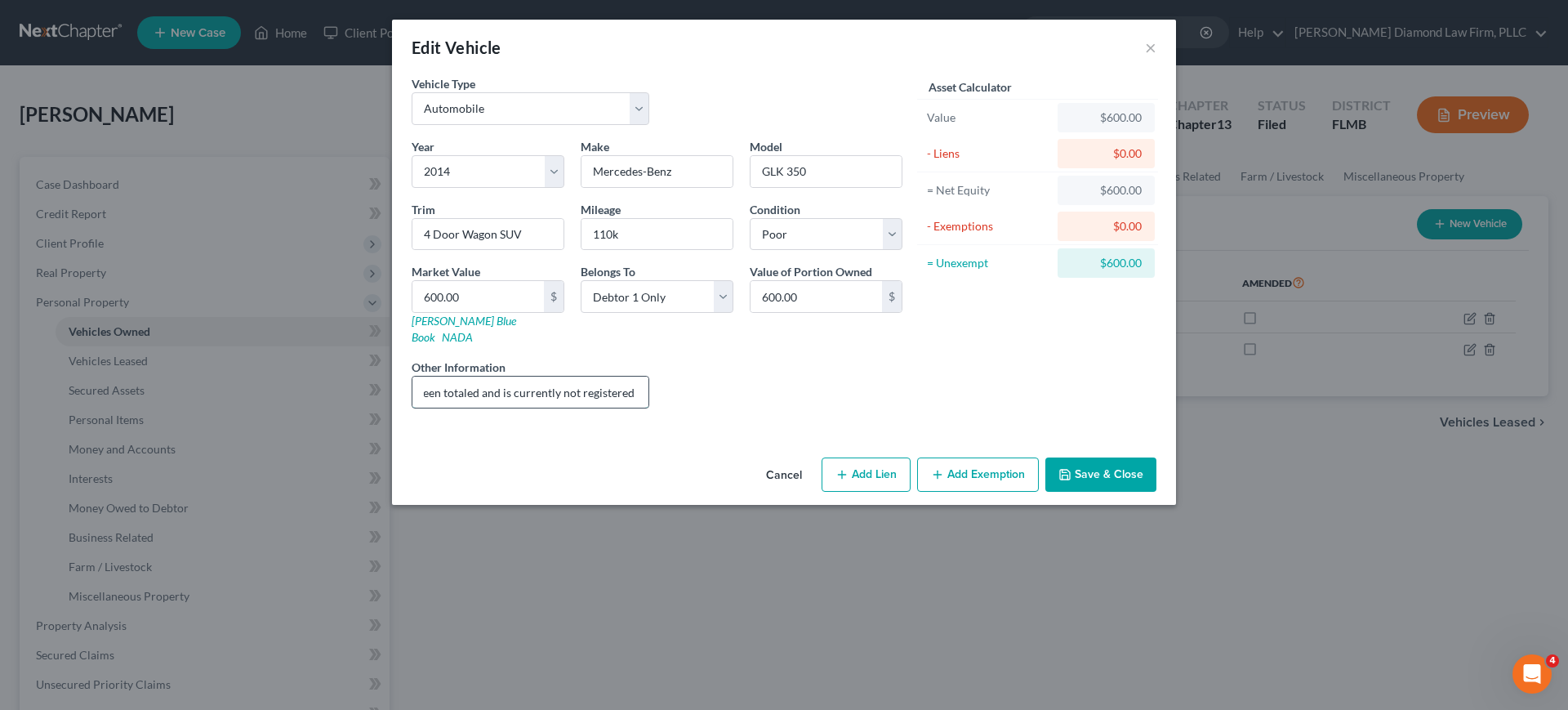
scroll to position [0, 187]
drag, startPoint x: 557, startPoint y: 383, endPoint x: 669, endPoint y: 377, distance: 112.2
click at [669, 377] on div "Year Select 2026 2025 2024 2023 2022 2021 2020 2019 2018 2017 2016 2015 2014 20…" at bounding box center [657, 279] width 507 height 283
click at [724, 383] on div "Liens Select" at bounding box center [784, 383] width 254 height 50
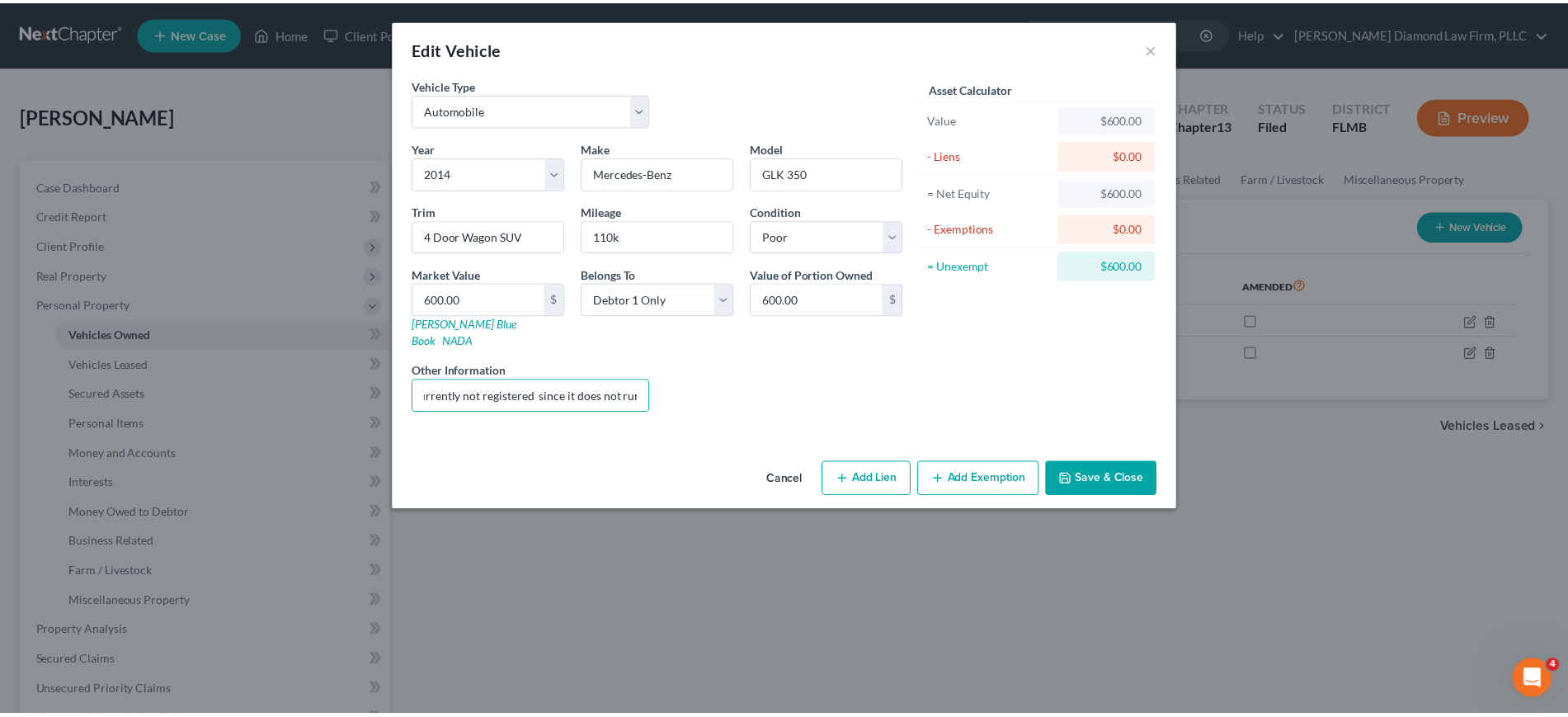
scroll to position [0, 0]
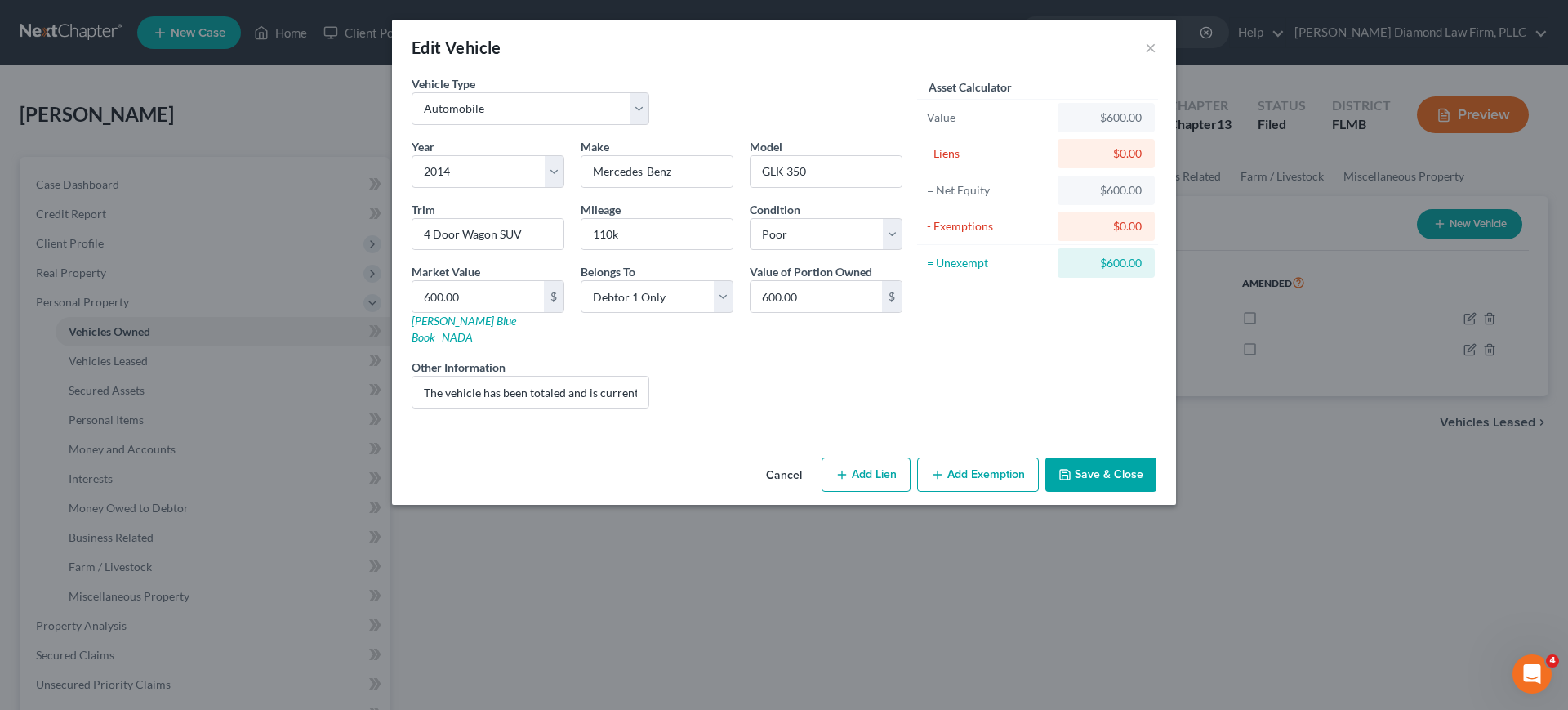
click at [1157, 47] on div "Edit Vehicle ×" at bounding box center [784, 48] width 784 height 55
click at [1150, 47] on button "×" at bounding box center [1151, 48] width 12 height 20
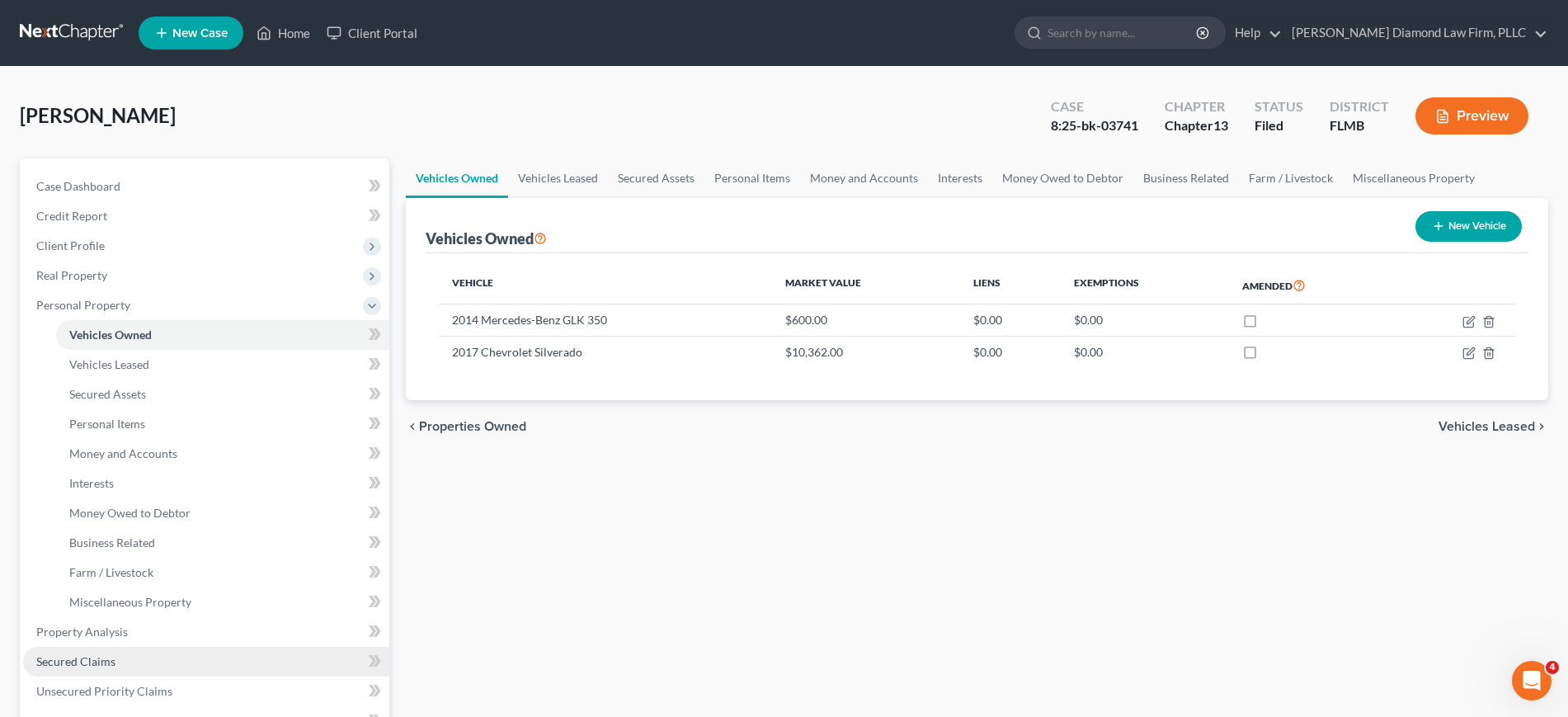
click at [90, 670] on link "Secured Claims" at bounding box center [206, 661] width 366 height 30
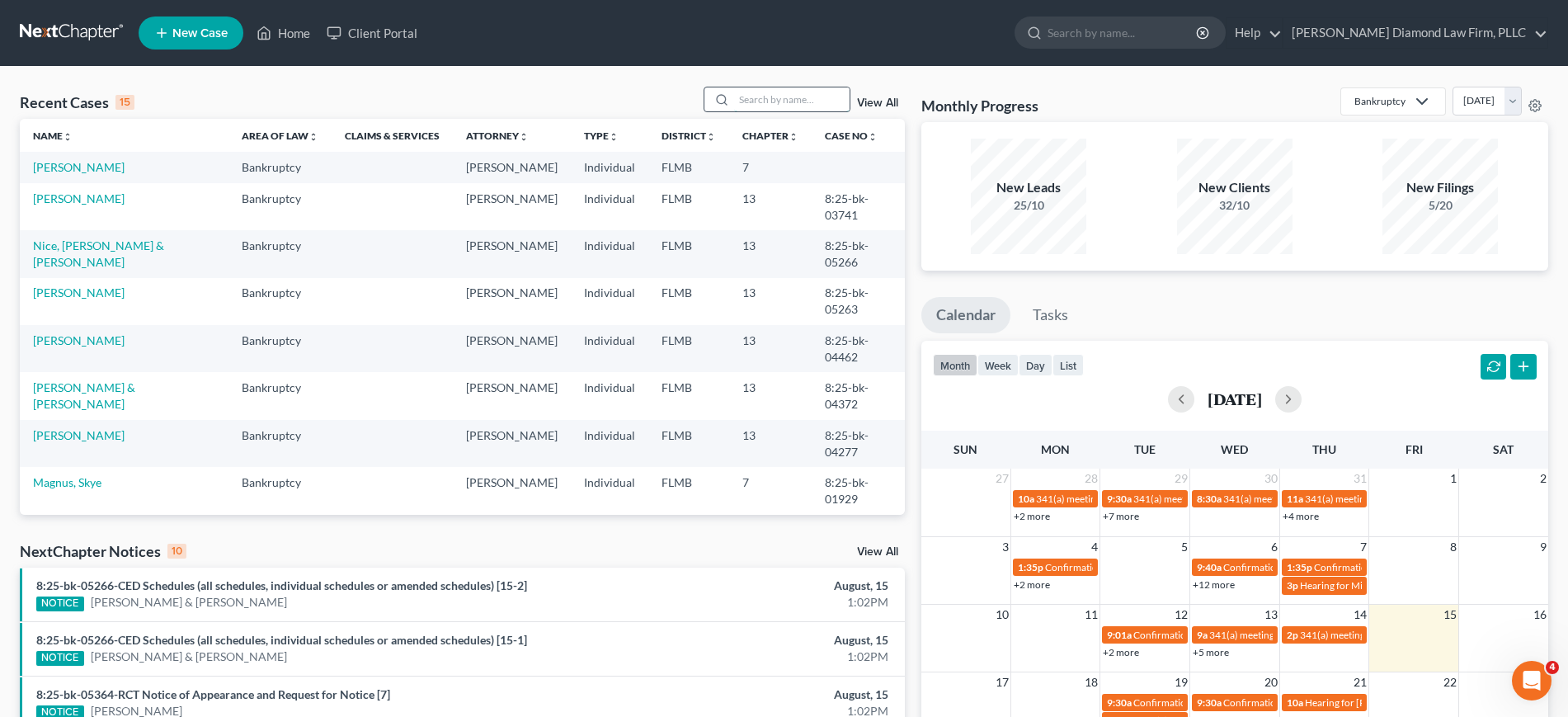
click at [806, 104] on input "search" at bounding box center [791, 99] width 115 height 24
